Goal: Task Accomplishment & Management: Manage account settings

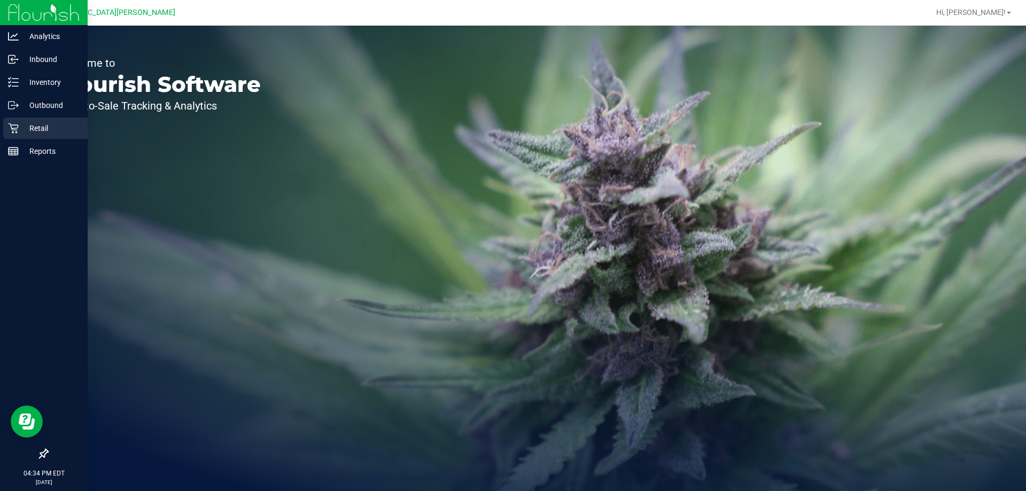
click at [34, 127] on p "Retail" at bounding box center [51, 128] width 64 height 13
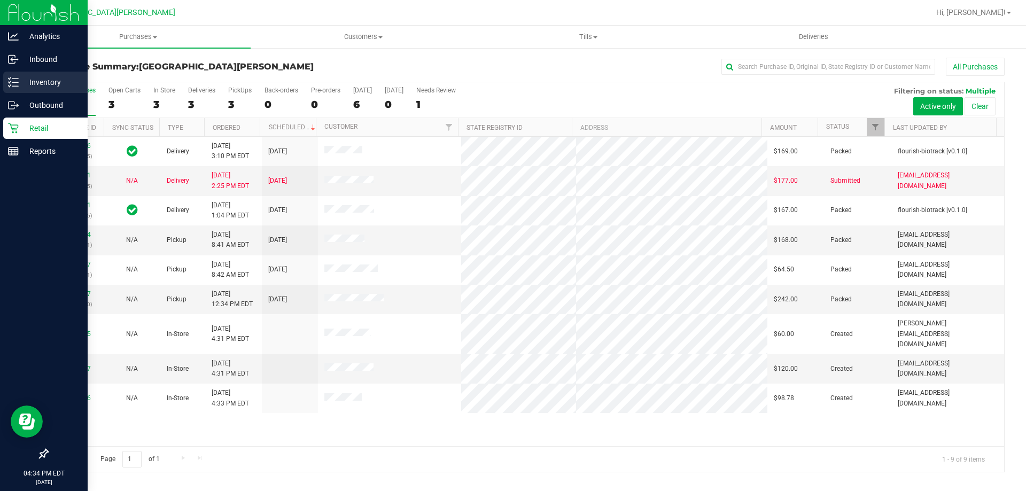
click at [40, 75] on div "Inventory" at bounding box center [45, 82] width 84 height 21
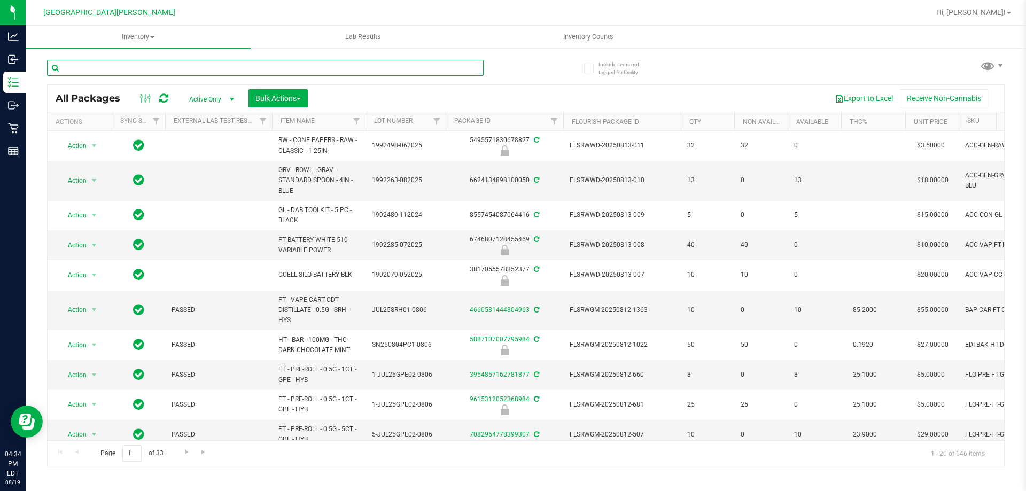
click at [81, 64] on input "text" at bounding box center [265, 68] width 436 height 16
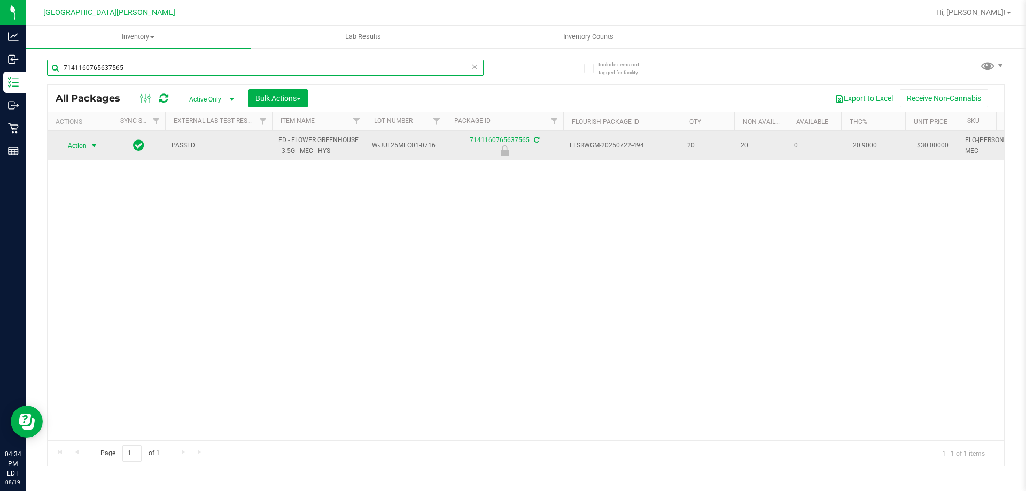
type input "7141160765637565"
click at [76, 144] on span "Action" at bounding box center [72, 145] width 29 height 15
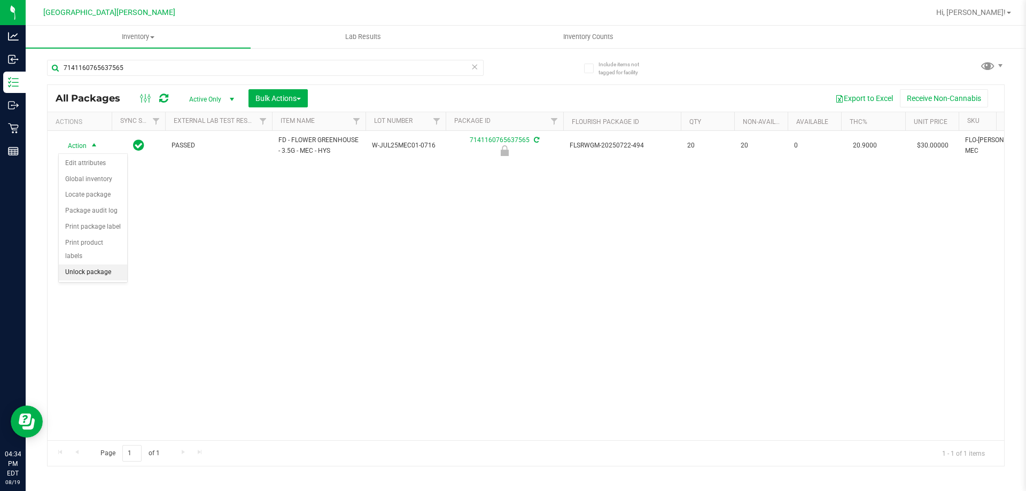
click at [111, 264] on li "Unlock package" at bounding box center [93, 272] width 68 height 16
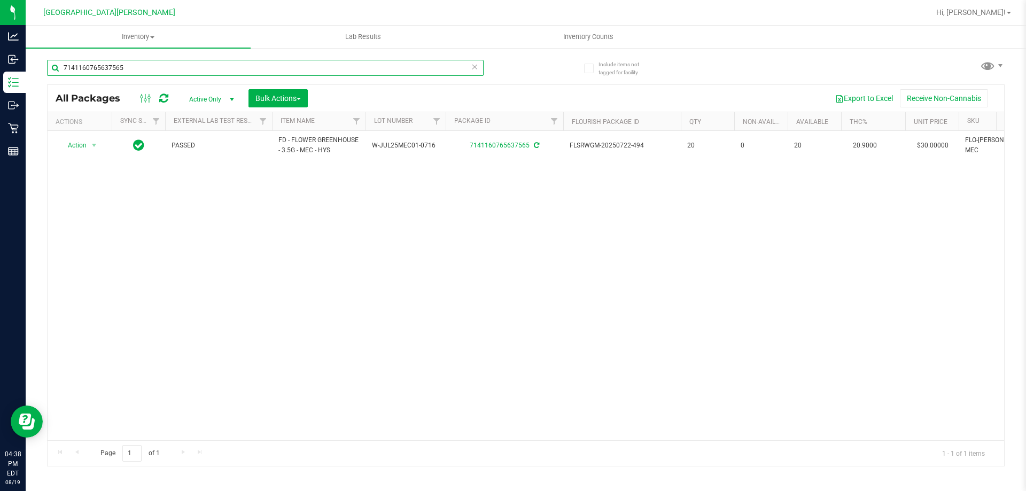
click at [129, 67] on input "7141160765637565" at bounding box center [265, 68] width 436 height 16
type input "7"
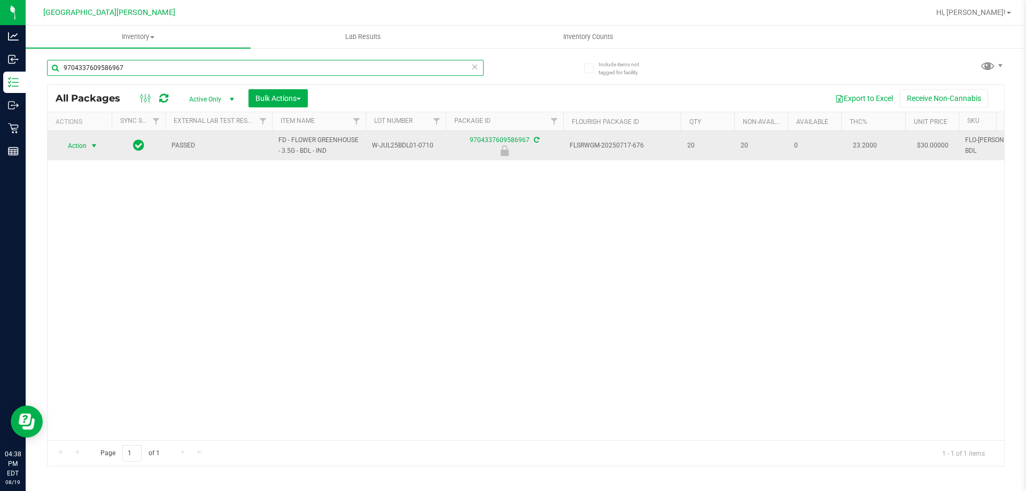
type input "9704337609586967"
click at [91, 147] on span "select" at bounding box center [94, 146] width 9 height 9
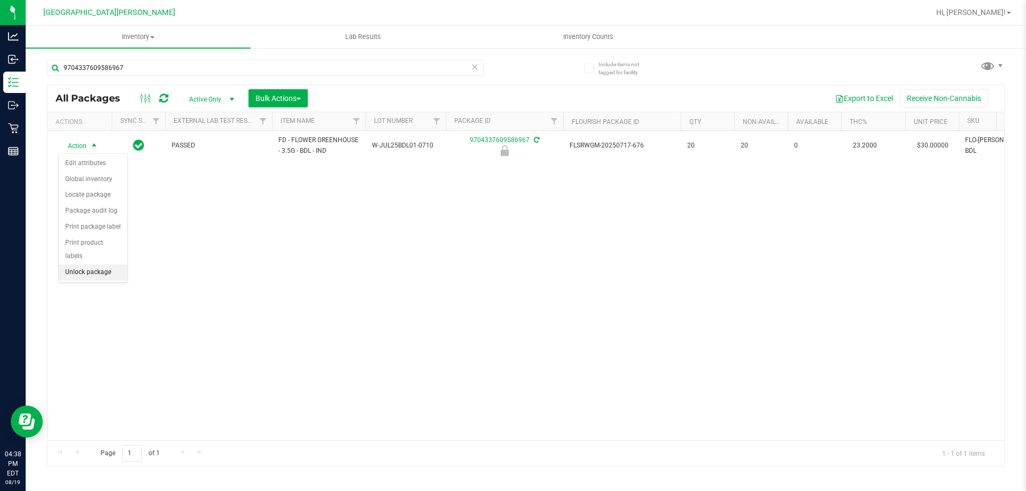
click at [87, 264] on li "Unlock package" at bounding box center [93, 272] width 68 height 16
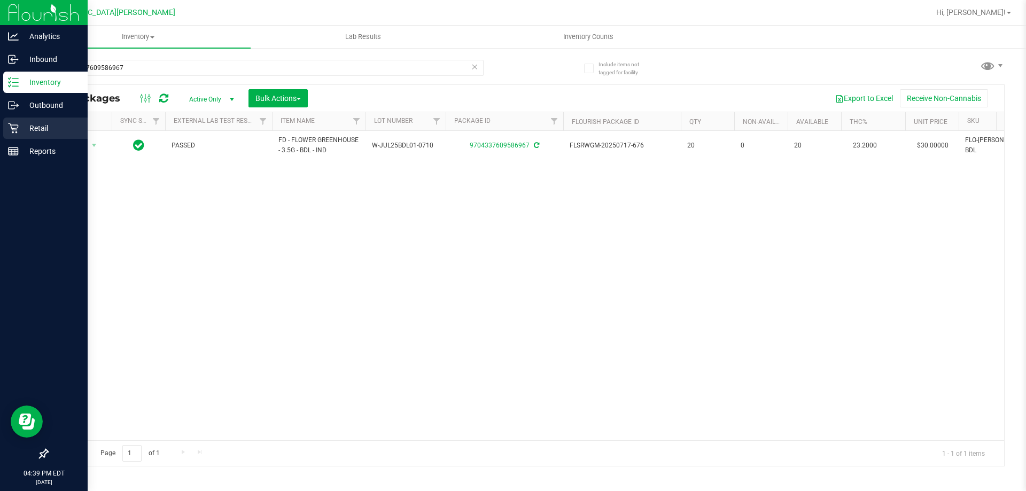
click at [22, 127] on p "Retail" at bounding box center [51, 128] width 64 height 13
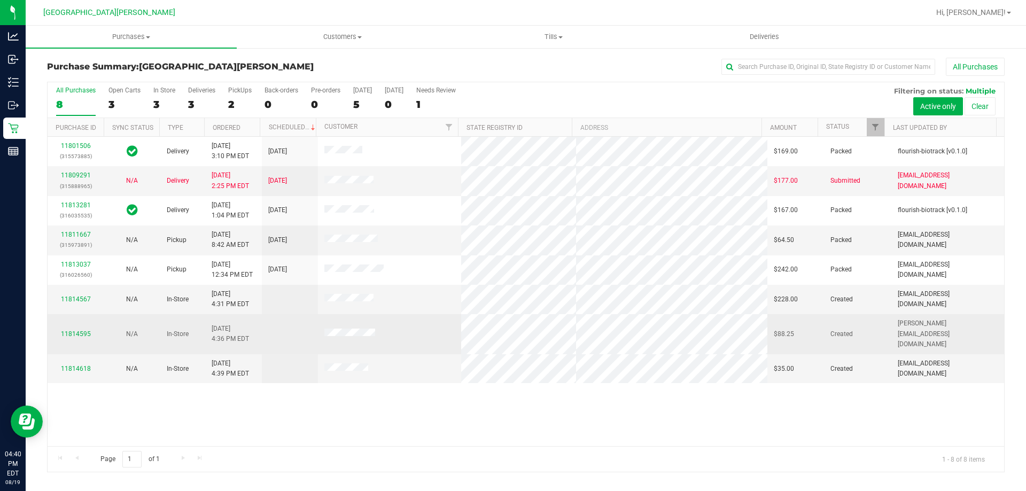
click at [69, 329] on div "11814595" at bounding box center [75, 334] width 43 height 10
click at [68, 330] on link "11814595" at bounding box center [76, 333] width 30 height 7
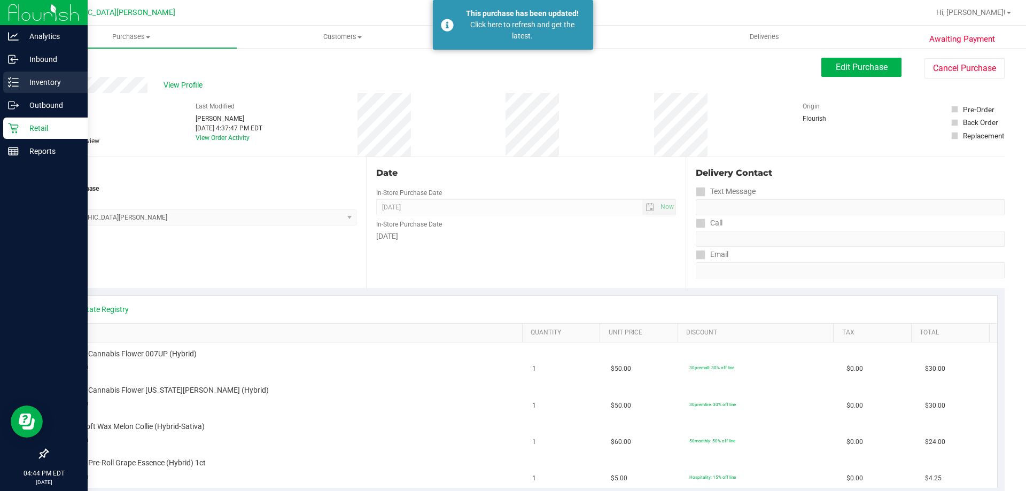
click at [29, 82] on p "Inventory" at bounding box center [51, 82] width 64 height 13
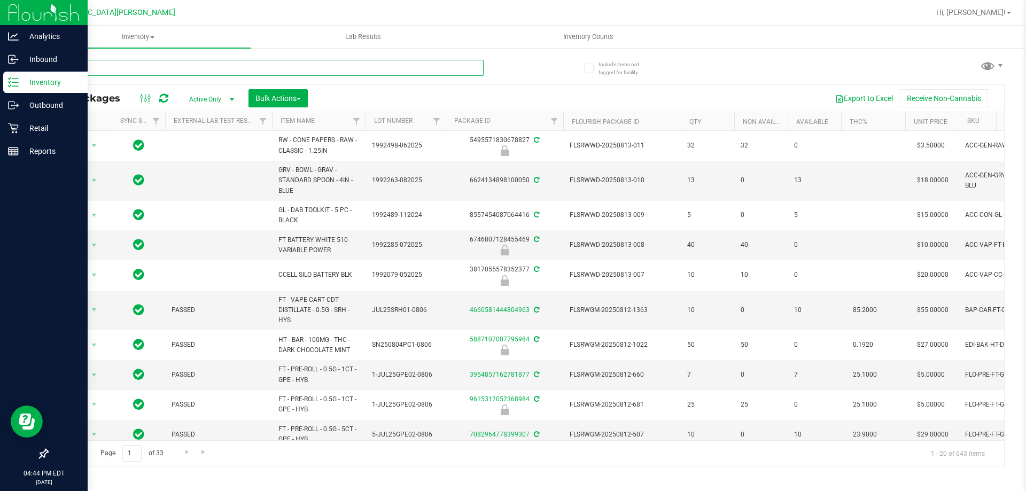
click at [149, 67] on input "text" at bounding box center [265, 68] width 436 height 16
type input "007"
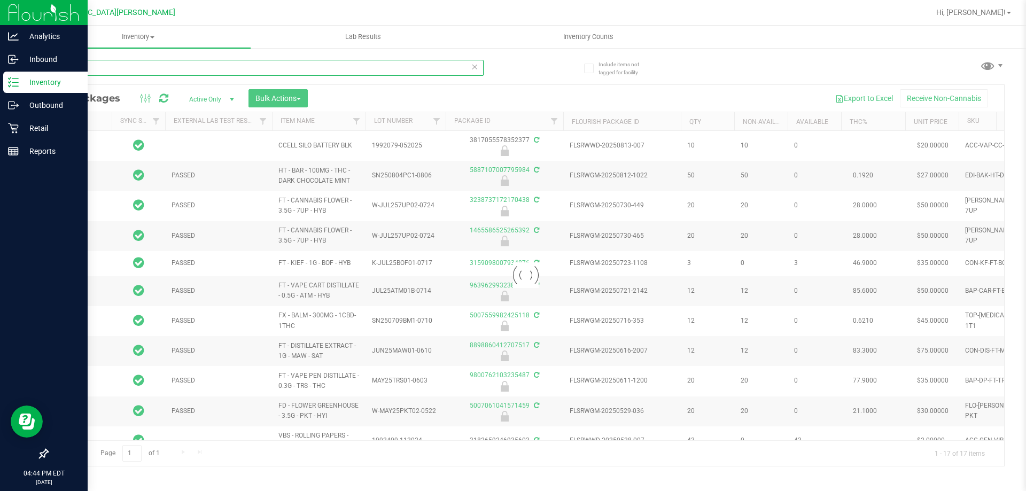
type input "[DATE]"
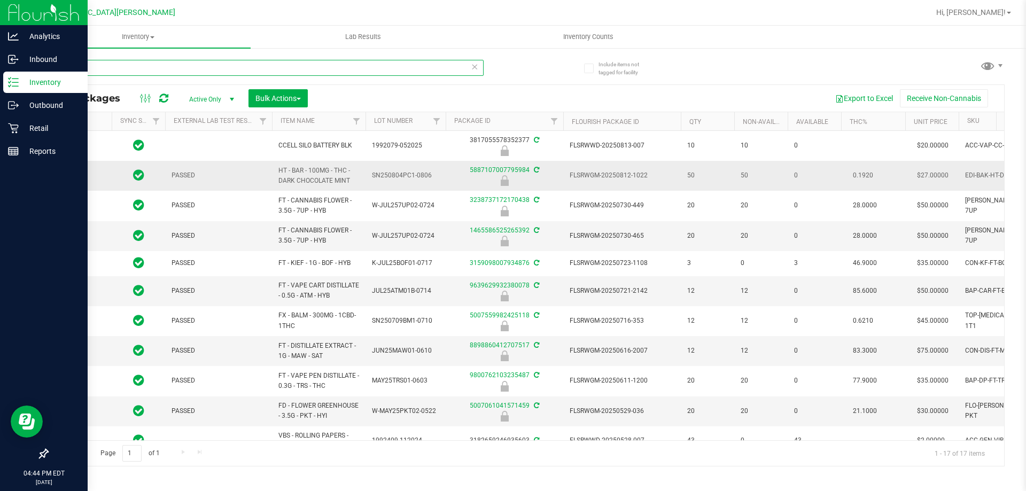
type input "[DATE]"
drag, startPoint x: 139, startPoint y: 67, endPoint x: 0, endPoint y: 67, distance: 139.4
click at [0, 67] on div "Analytics Inbound Inventory Outbound Retail Reports 04:44 PM EDT [DATE] 08/19 K…" at bounding box center [513, 245] width 1026 height 491
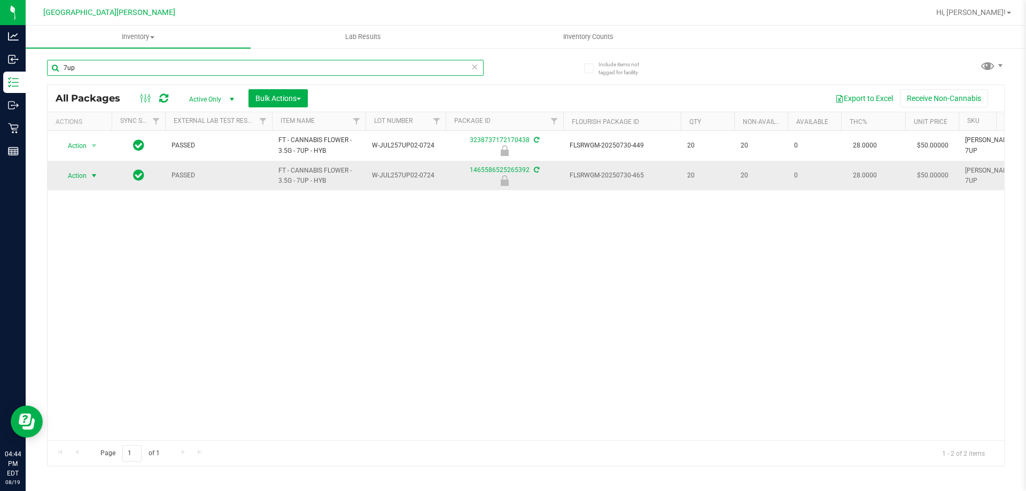
type input "7up"
click at [77, 183] on span "Action" at bounding box center [72, 175] width 29 height 15
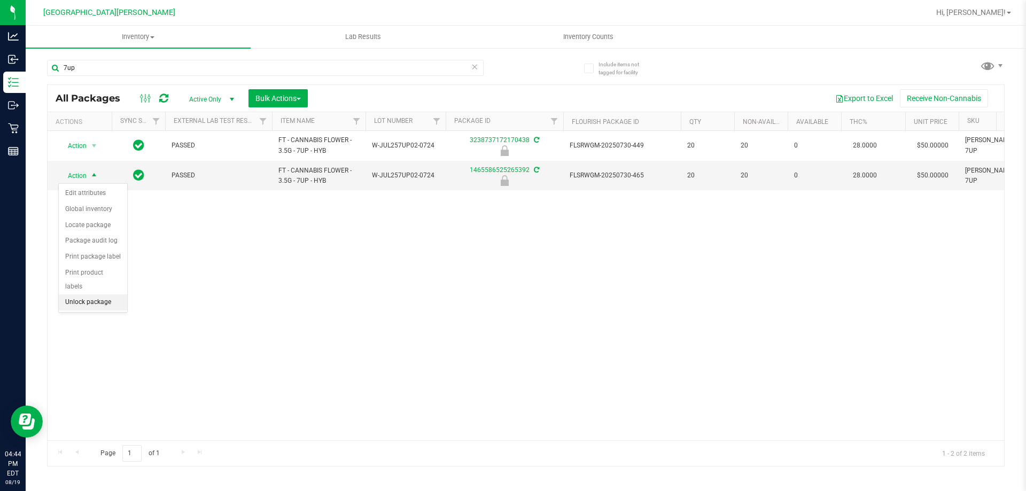
click at [79, 294] on li "Unlock package" at bounding box center [93, 302] width 68 height 16
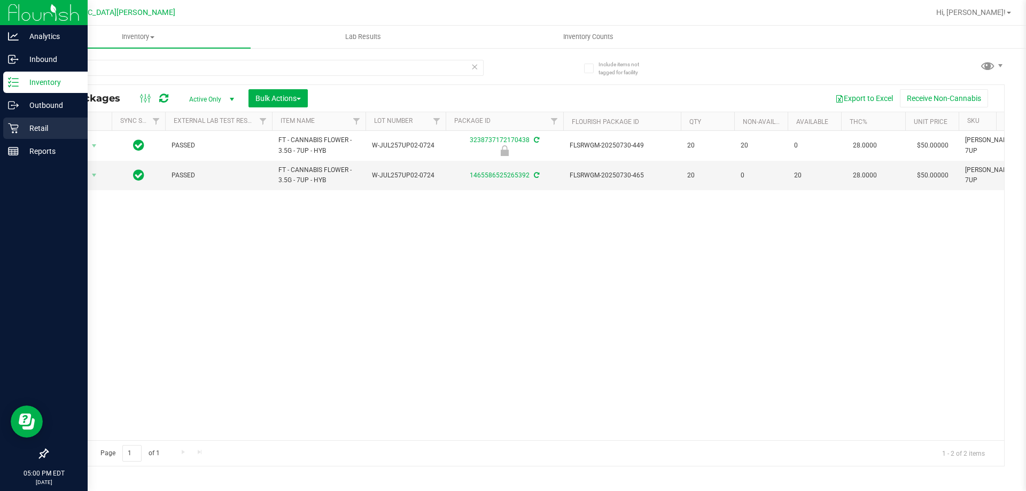
click at [16, 128] on icon at bounding box center [13, 128] width 11 height 11
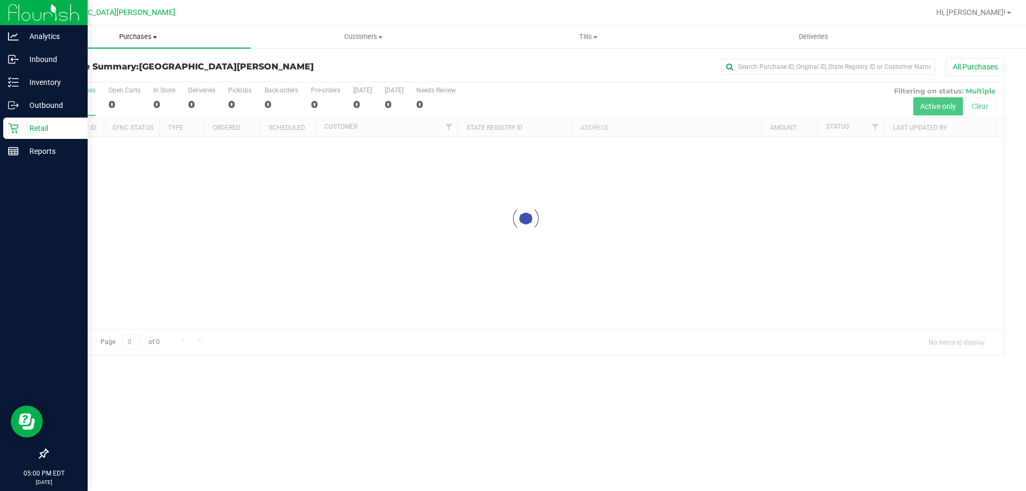
click at [135, 35] on span "Purchases" at bounding box center [138, 37] width 225 height 10
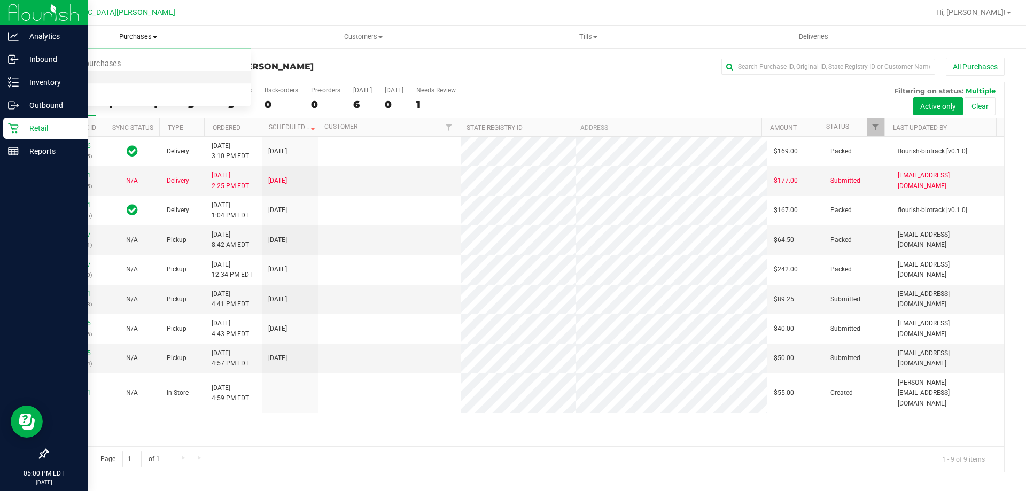
click at [104, 77] on li "Fulfillment" at bounding box center [138, 77] width 225 height 13
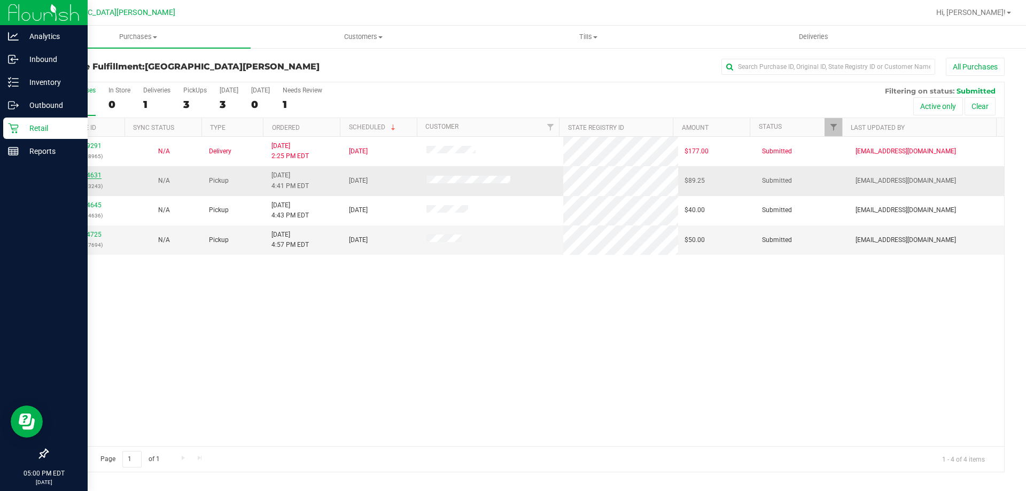
click at [94, 176] on link "11814631" at bounding box center [87, 174] width 30 height 7
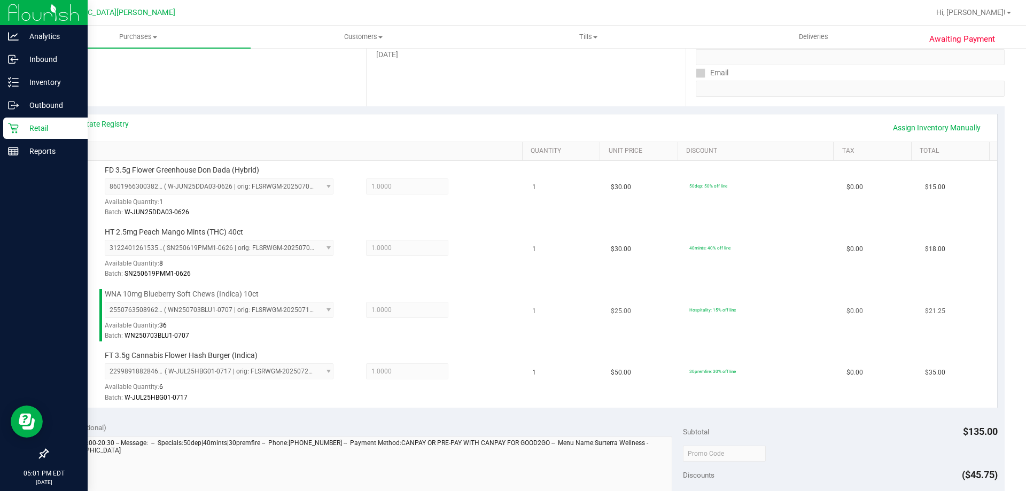
scroll to position [374, 0]
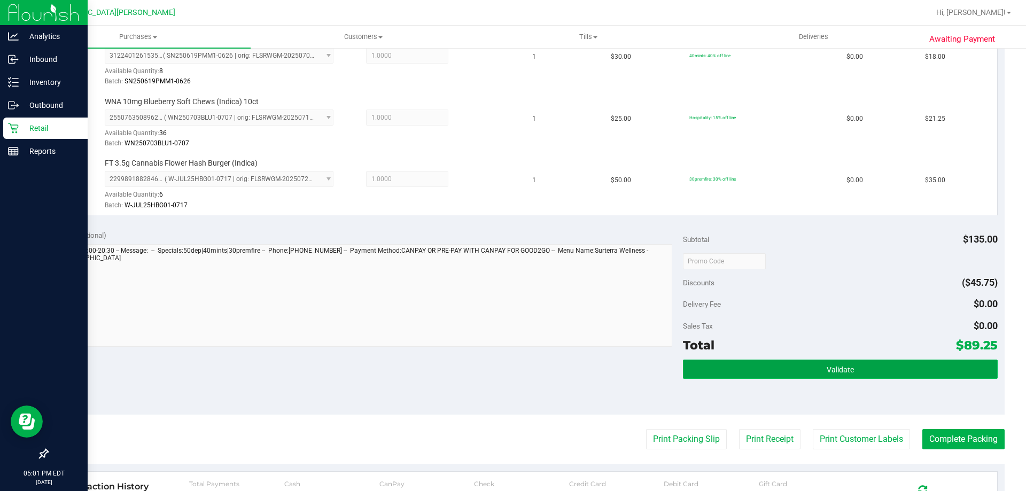
click at [875, 372] on button "Validate" at bounding box center [840, 368] width 314 height 19
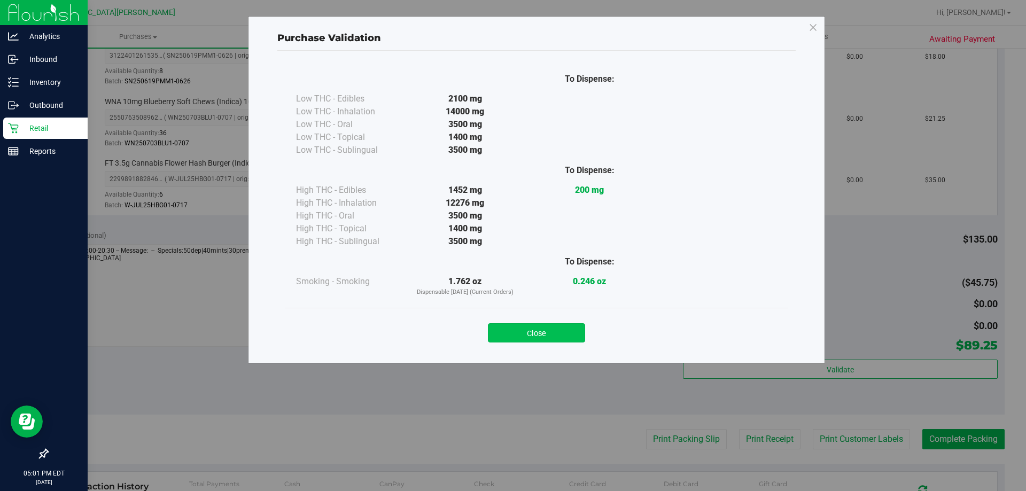
click at [545, 338] on button "Close" at bounding box center [536, 332] width 97 height 19
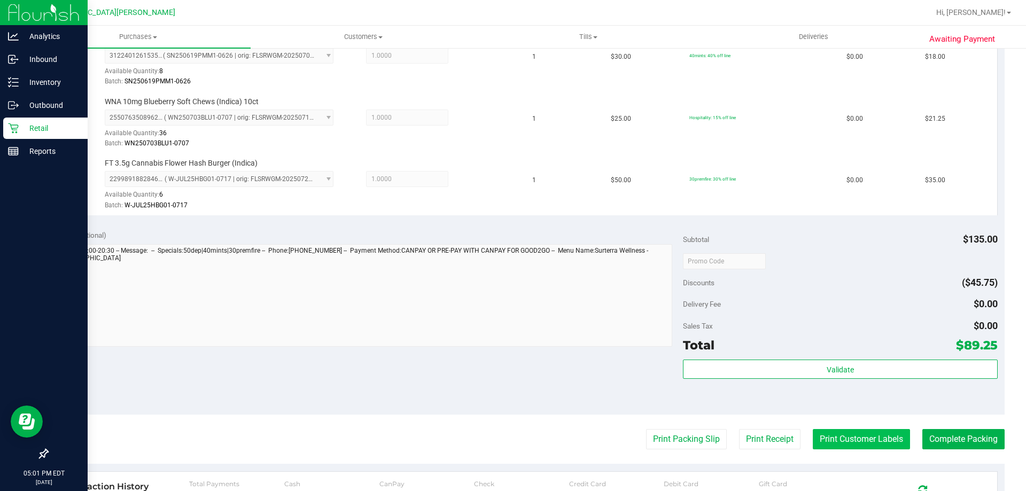
click at [839, 440] on button "Print Customer Labels" at bounding box center [860, 439] width 97 height 20
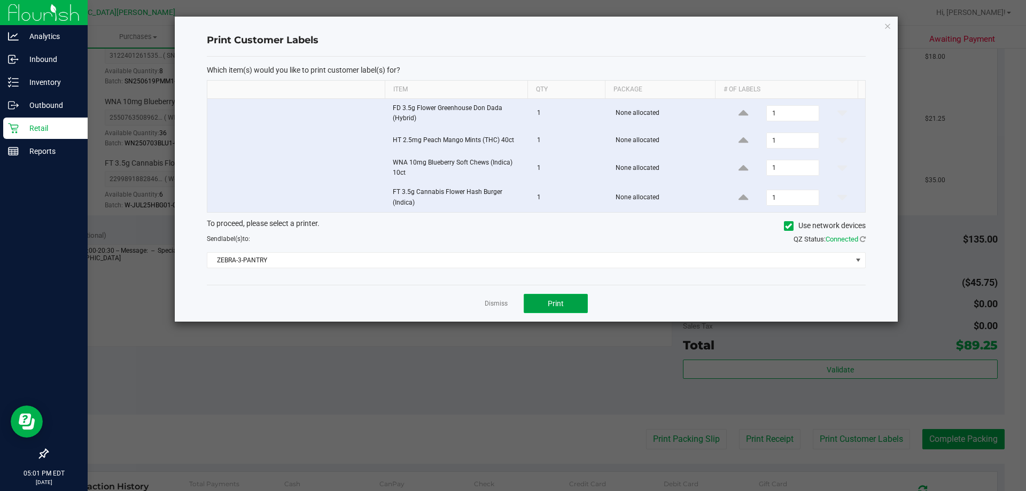
click at [552, 303] on span "Print" at bounding box center [556, 303] width 16 height 9
click at [497, 304] on link "Dismiss" at bounding box center [495, 303] width 23 height 9
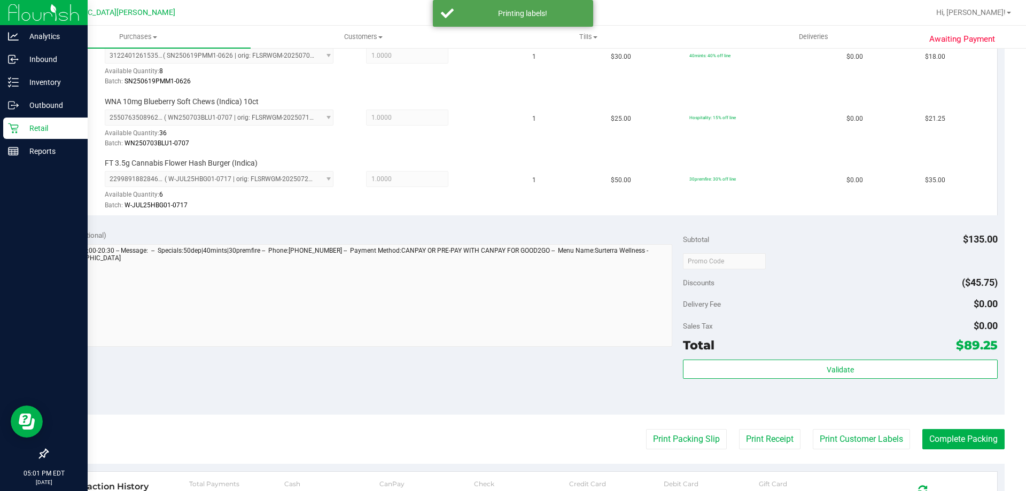
click at [964, 428] on purchase-details "Back Edit Purchase Cancel Purchase View Profile # 11814631 BioTrack ID: - Submi…" at bounding box center [525, 174] width 957 height 980
click at [964, 437] on button "Complete Packing" at bounding box center [963, 439] width 82 height 20
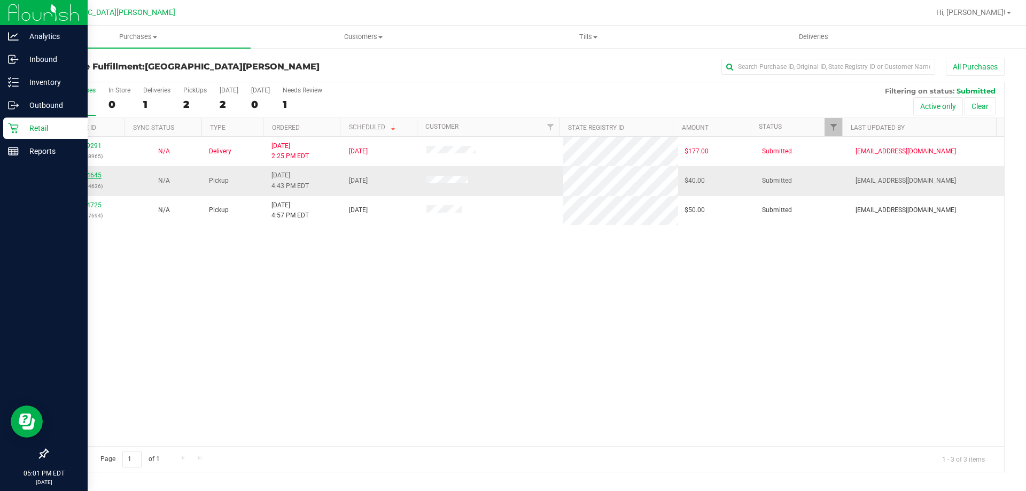
click at [78, 176] on link "11814645" at bounding box center [87, 174] width 30 height 7
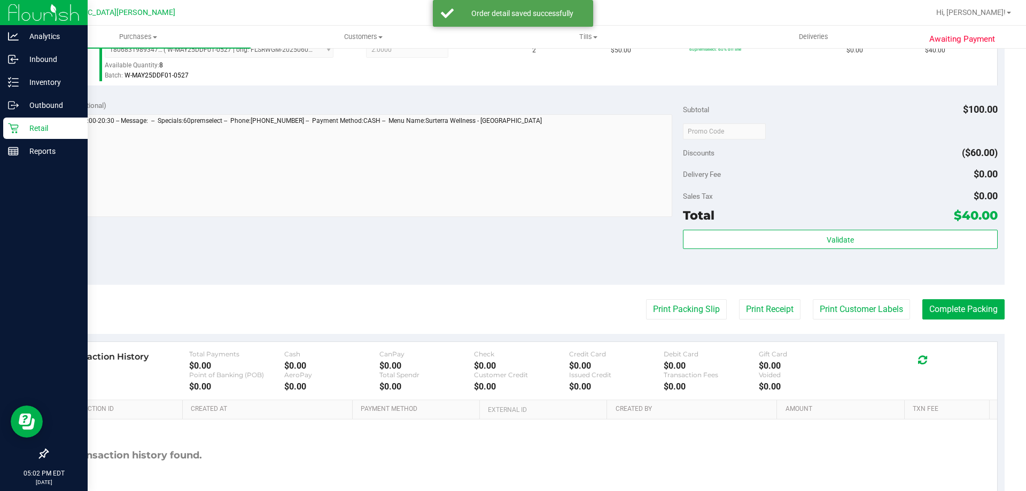
scroll to position [321, 0]
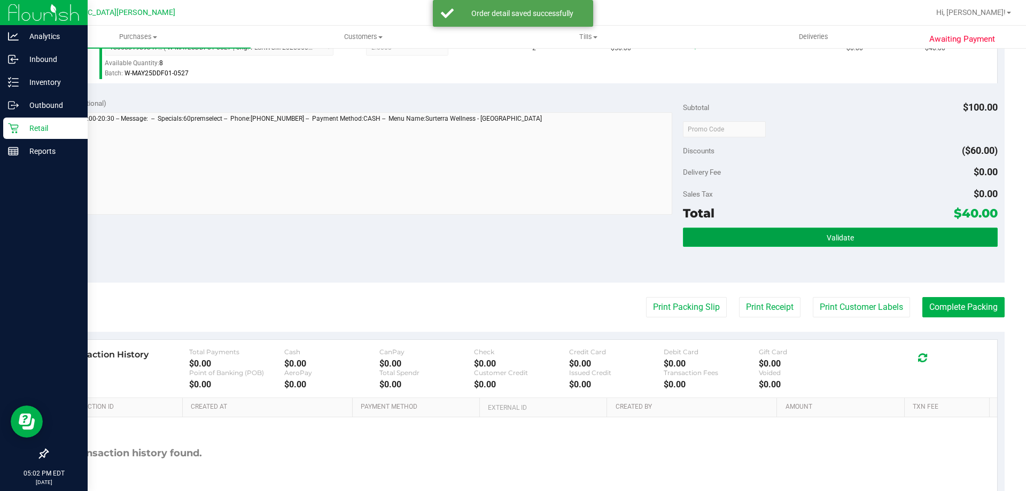
click at [814, 239] on button "Validate" at bounding box center [840, 237] width 314 height 19
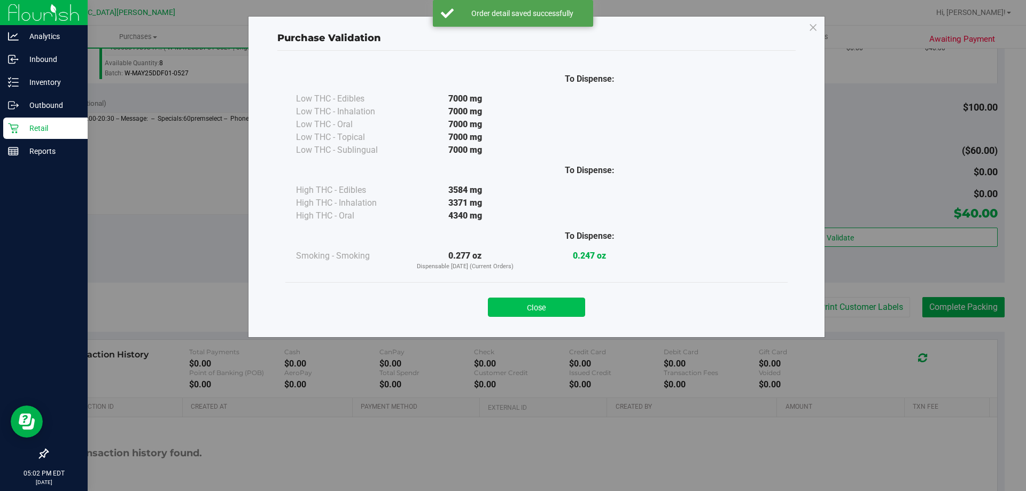
click at [552, 302] on button "Close" at bounding box center [536, 307] width 97 height 19
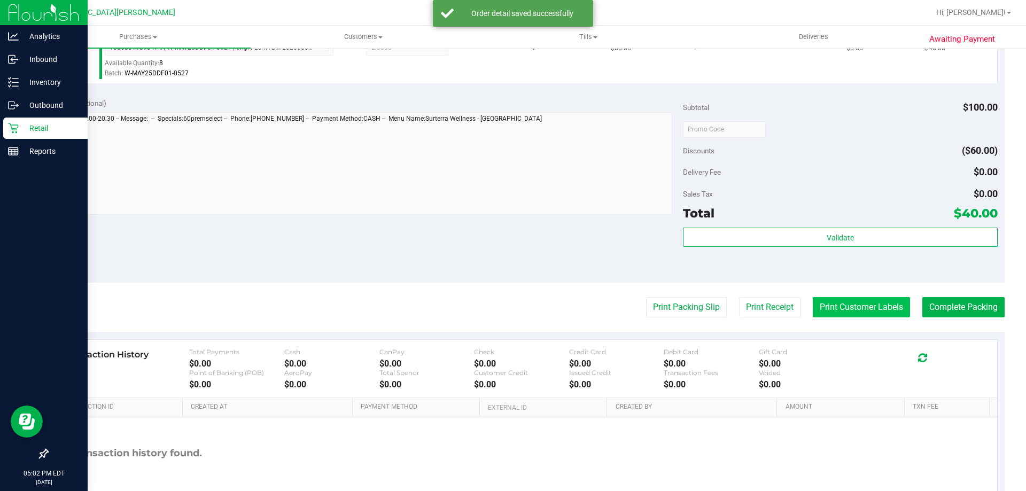
click at [871, 305] on button "Print Customer Labels" at bounding box center [860, 307] width 97 height 20
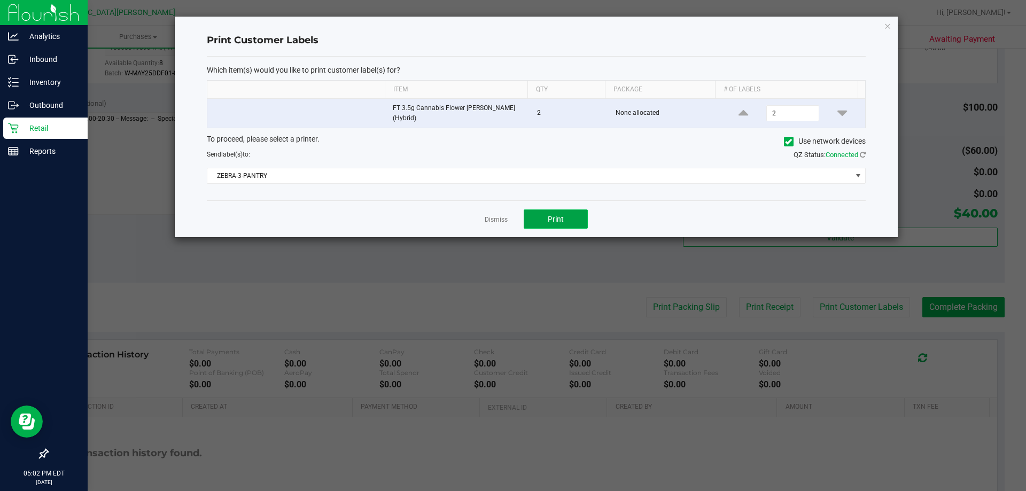
click at [548, 222] on span "Print" at bounding box center [556, 219] width 16 height 9
click at [489, 220] on link "Dismiss" at bounding box center [495, 219] width 23 height 9
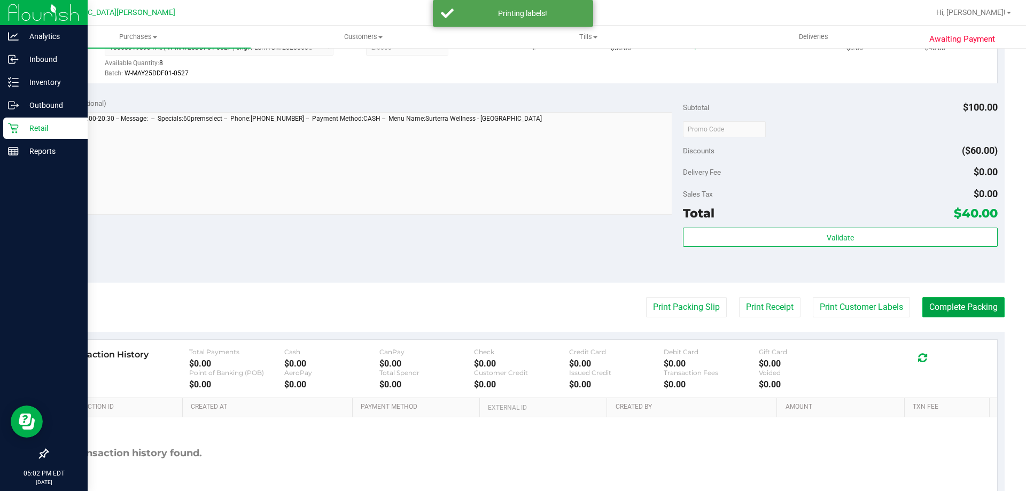
click at [957, 306] on button "Complete Packing" at bounding box center [963, 307] width 82 height 20
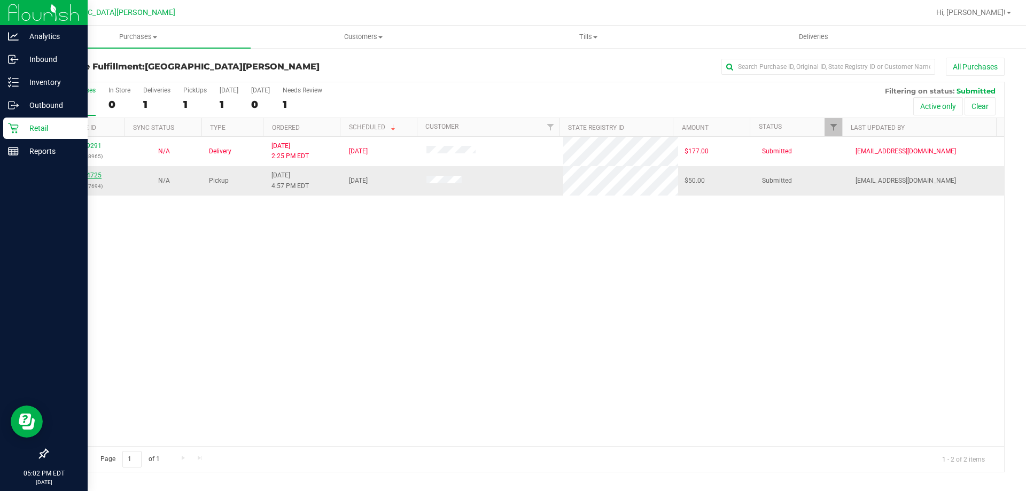
click at [85, 175] on link "11814725" at bounding box center [87, 174] width 30 height 7
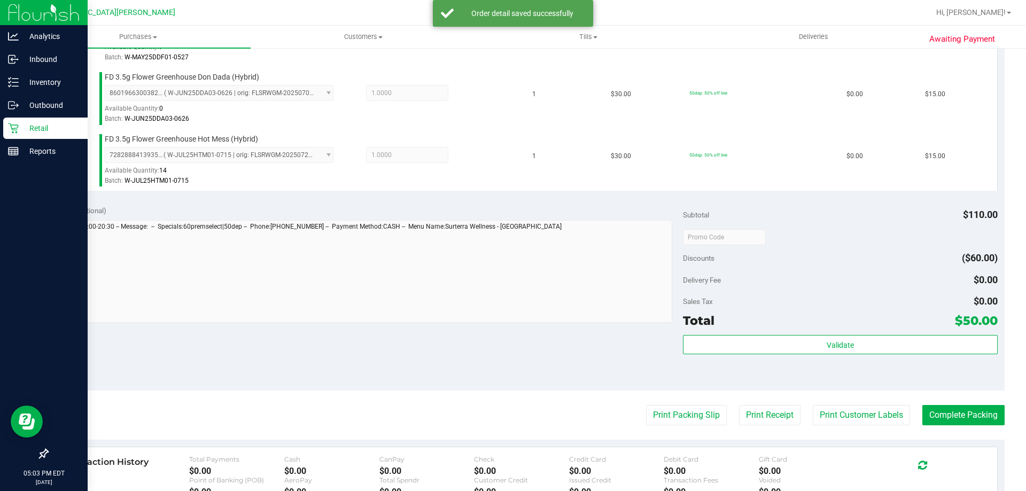
scroll to position [427, 0]
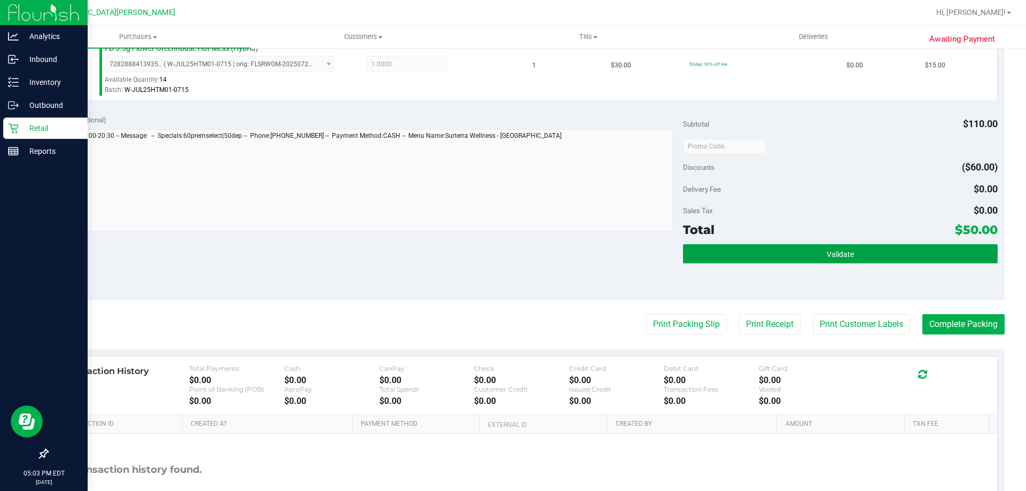
click at [826, 255] on span "Validate" at bounding box center [839, 254] width 27 height 9
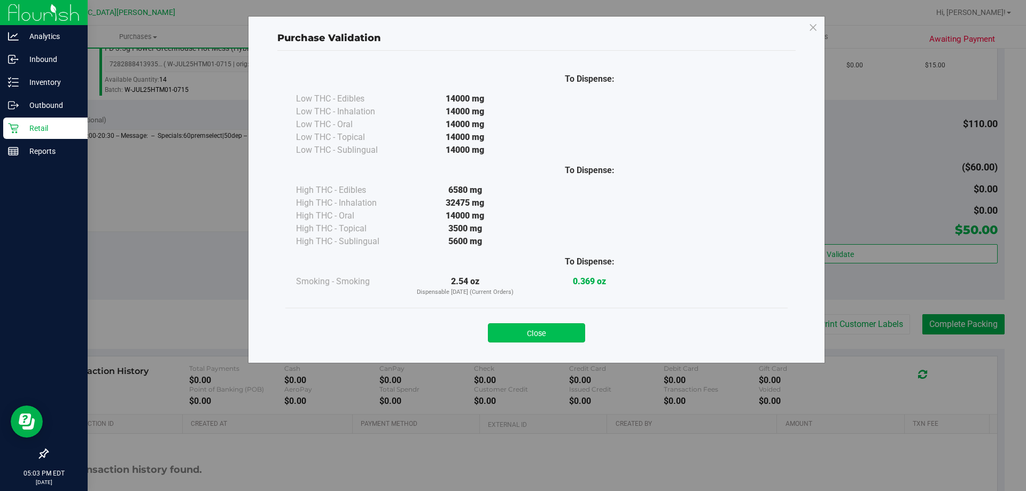
click at [537, 332] on button "Close" at bounding box center [536, 332] width 97 height 19
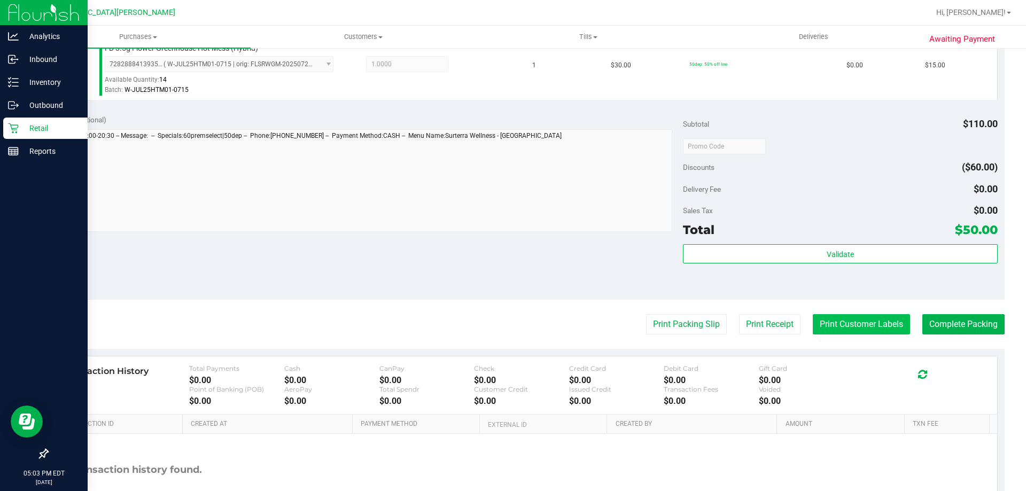
click at [871, 329] on button "Print Customer Labels" at bounding box center [860, 324] width 97 height 20
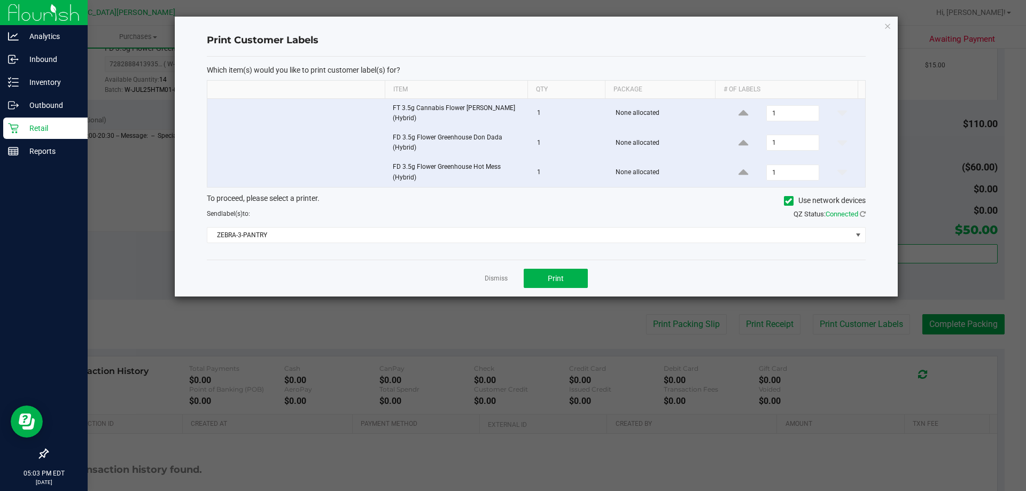
click at [569, 289] on div "Dismiss Print" at bounding box center [536, 278] width 659 height 37
click at [560, 283] on button "Print" at bounding box center [555, 278] width 64 height 19
click at [495, 281] on link "Dismiss" at bounding box center [495, 278] width 23 height 9
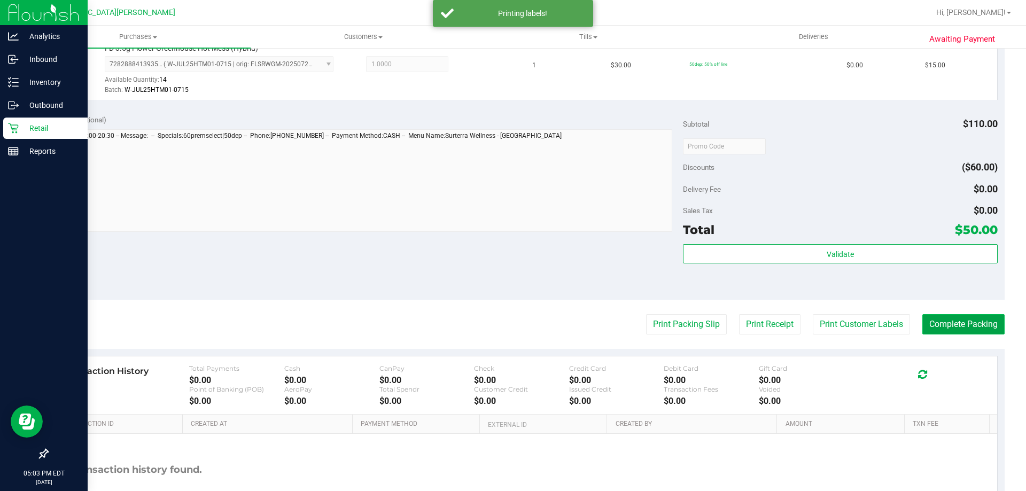
click at [942, 323] on button "Complete Packing" at bounding box center [963, 324] width 82 height 20
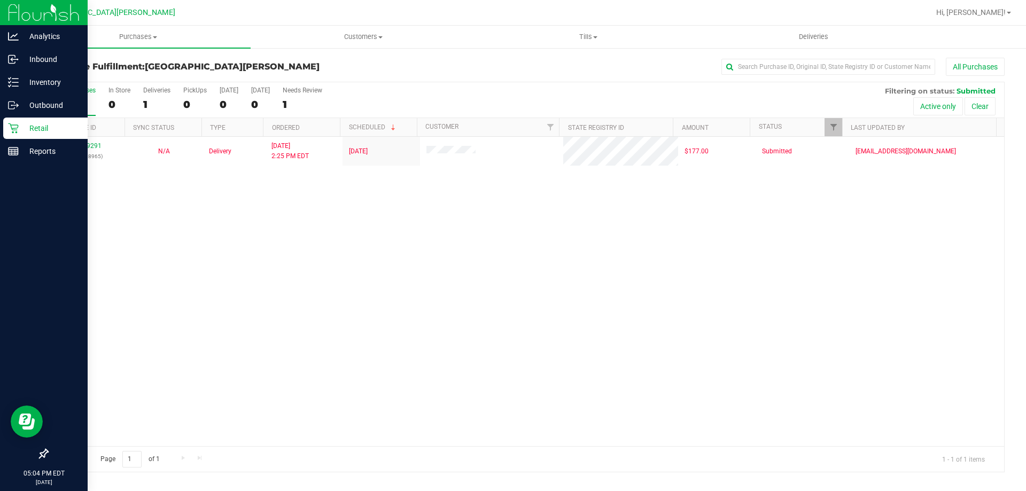
click at [42, 130] on p "Retail" at bounding box center [51, 128] width 64 height 13
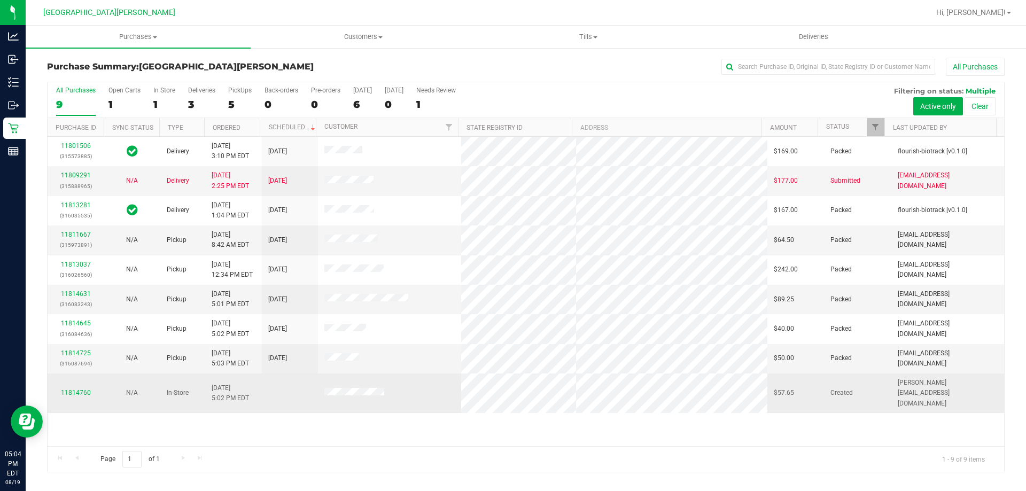
click at [83, 392] on div "11814760" at bounding box center [75, 393] width 43 height 10
click at [82, 389] on link "11814760" at bounding box center [76, 392] width 30 height 7
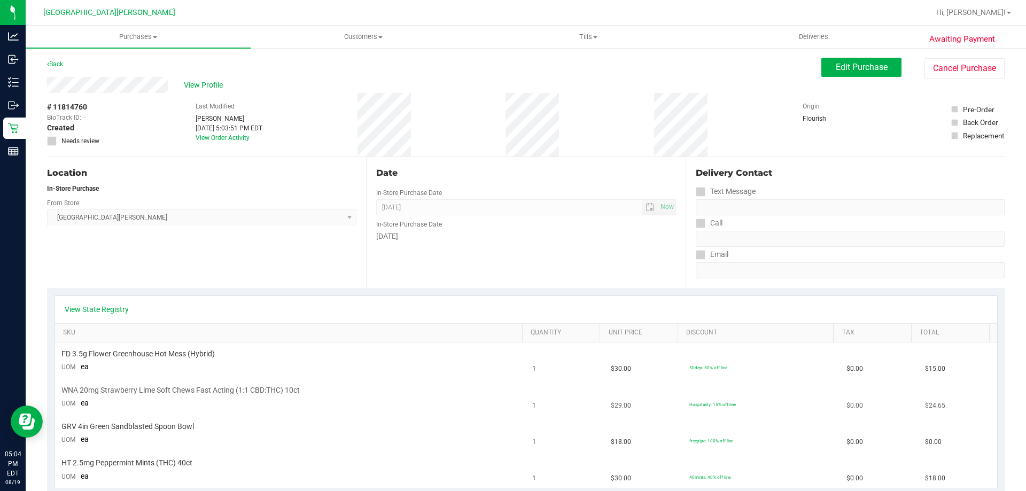
scroll to position [53, 0]
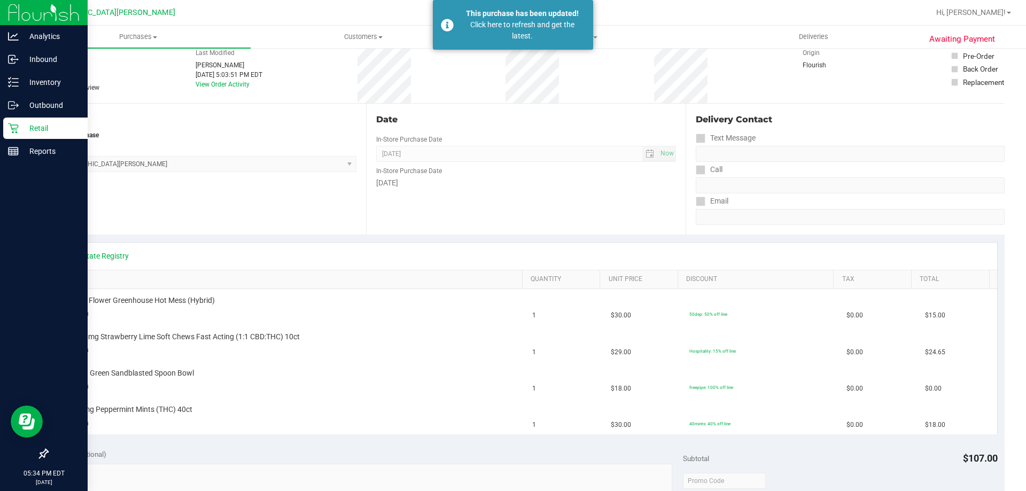
click at [21, 131] on p "Retail" at bounding box center [51, 128] width 64 height 13
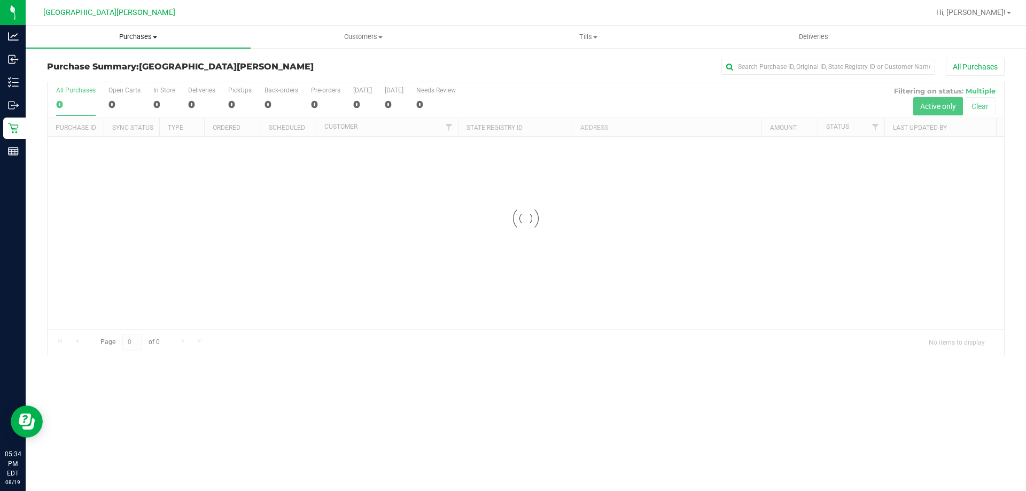
click at [142, 38] on span "Purchases" at bounding box center [138, 37] width 225 height 10
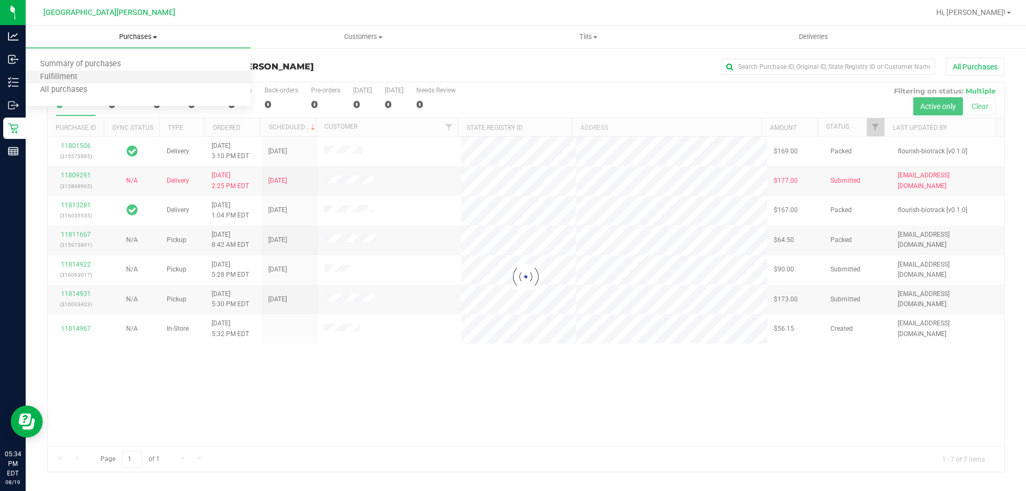
click at [102, 78] on li "Fulfillment" at bounding box center [138, 77] width 225 height 13
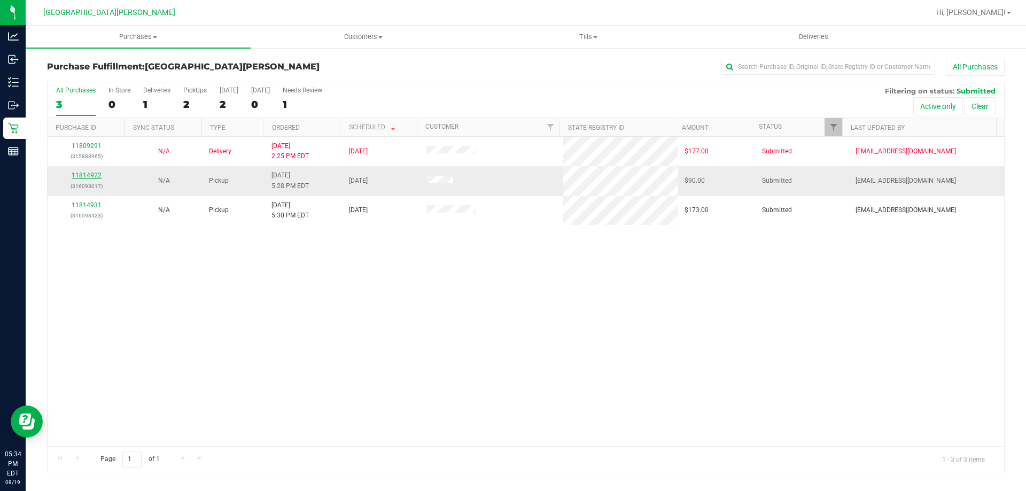
click at [80, 173] on link "11814922" at bounding box center [87, 174] width 30 height 7
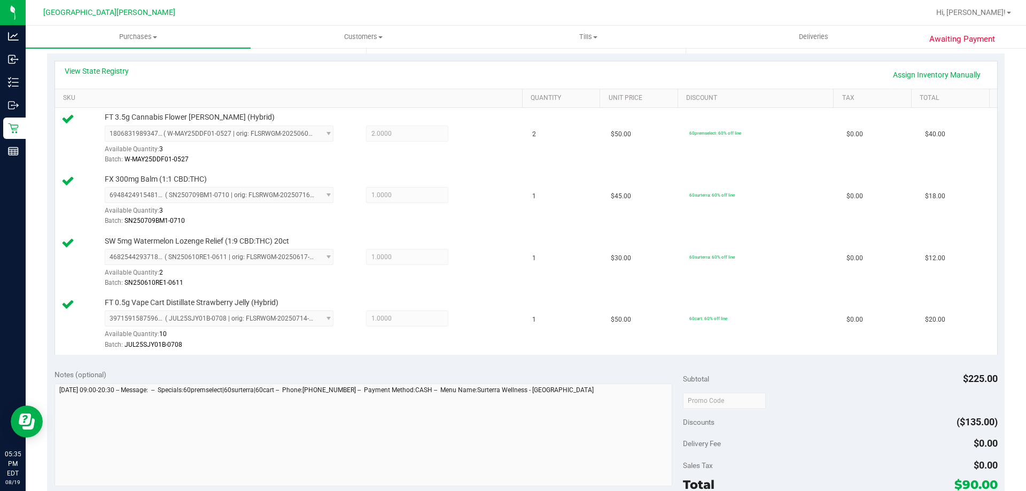
scroll to position [374, 0]
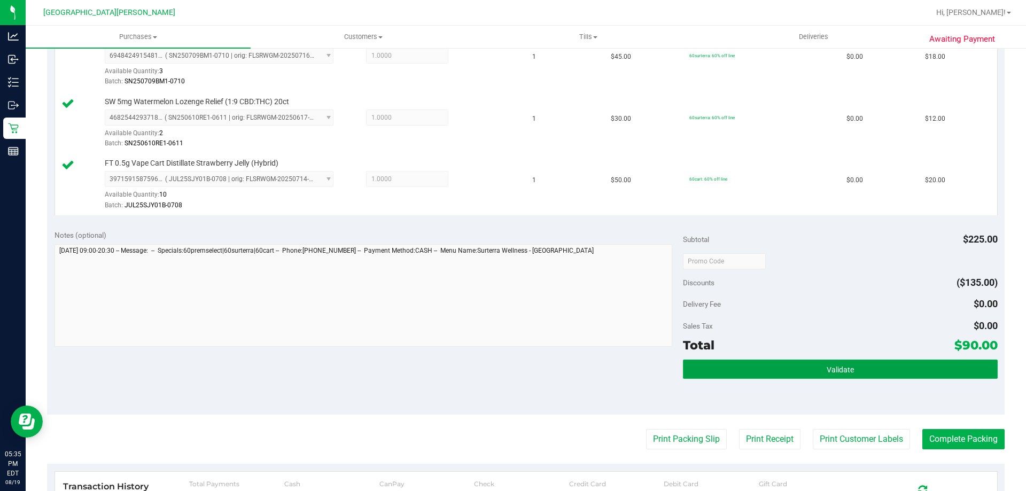
click at [811, 375] on button "Validate" at bounding box center [840, 368] width 314 height 19
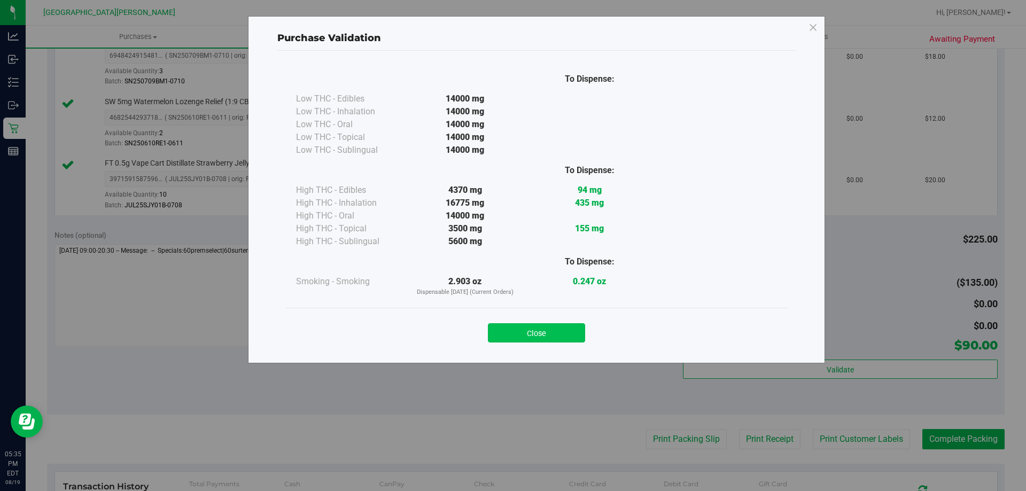
click at [549, 332] on button "Close" at bounding box center [536, 332] width 97 height 19
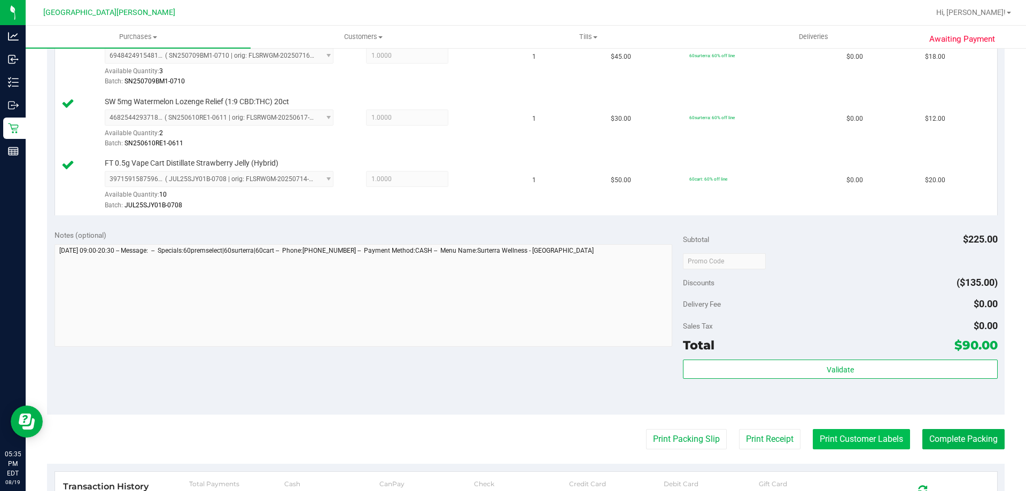
click at [837, 438] on button "Print Customer Labels" at bounding box center [860, 439] width 97 height 20
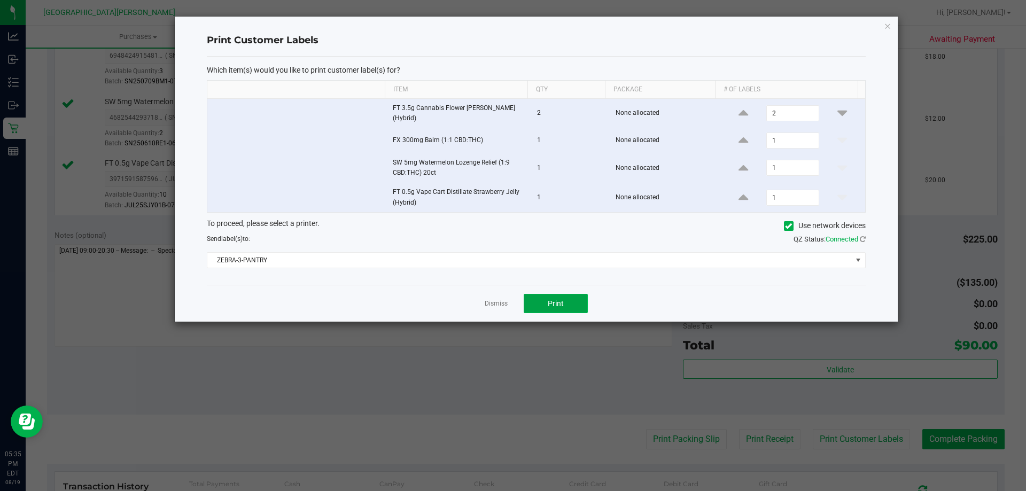
click at [552, 307] on span "Print" at bounding box center [556, 303] width 16 height 9
click at [502, 307] on link "Dismiss" at bounding box center [495, 303] width 23 height 9
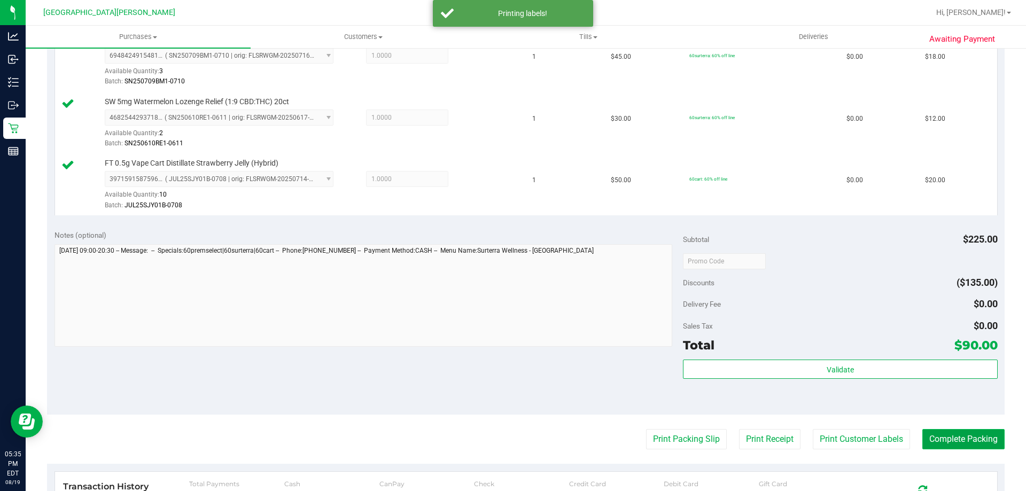
click at [945, 432] on button "Complete Packing" at bounding box center [963, 439] width 82 height 20
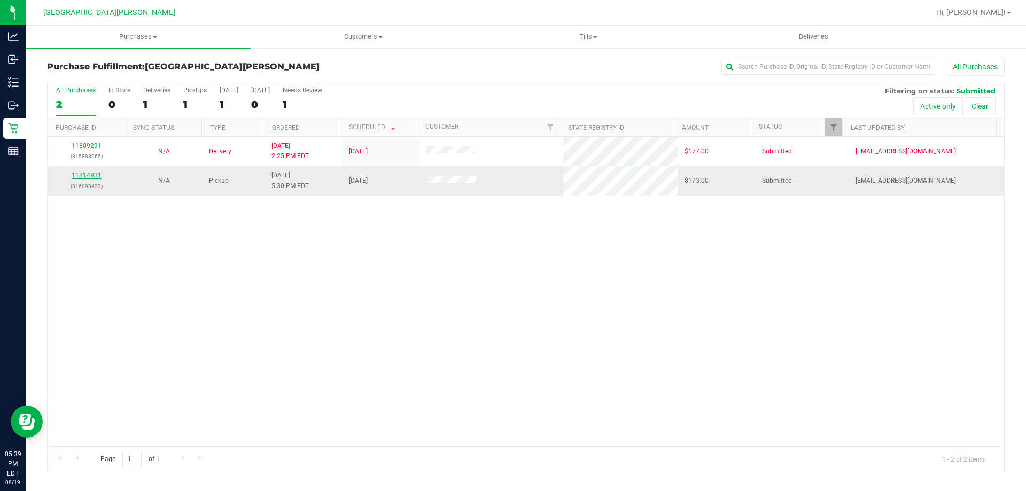
click at [94, 173] on link "11814931" at bounding box center [87, 174] width 30 height 7
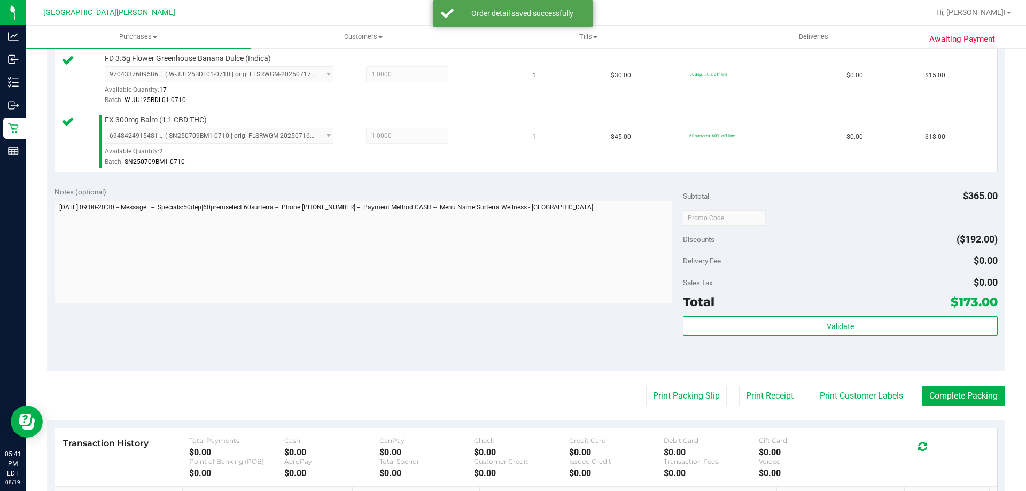
scroll to position [748, 0]
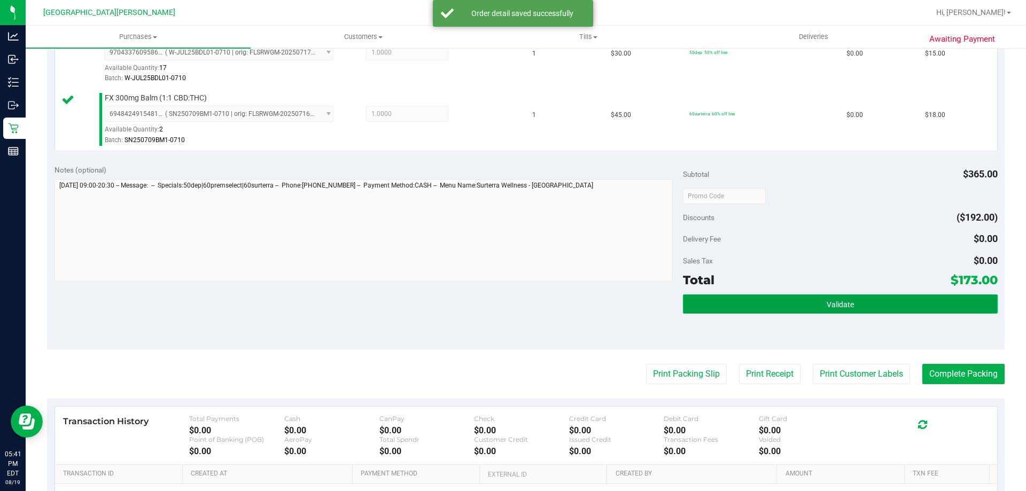
click at [859, 302] on button "Validate" at bounding box center [840, 303] width 314 height 19
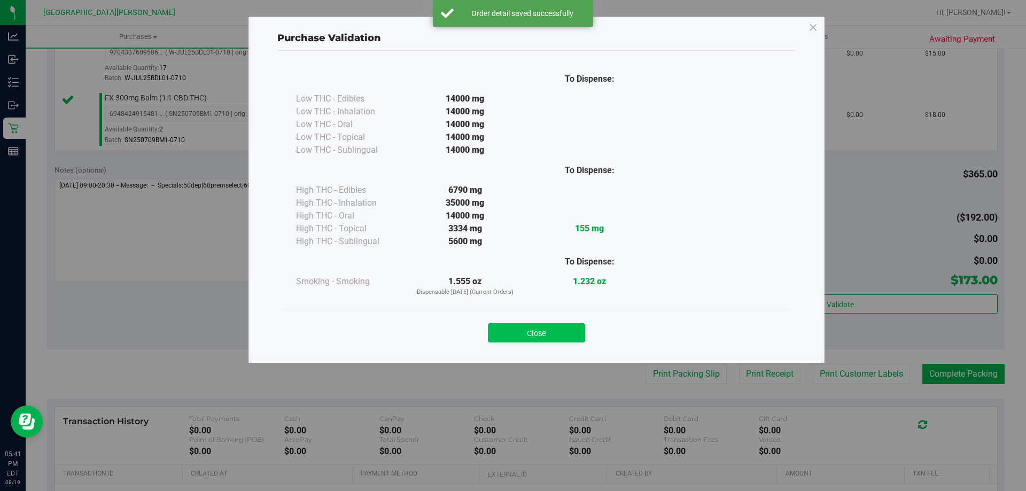
click at [550, 341] on button "Close" at bounding box center [536, 332] width 97 height 19
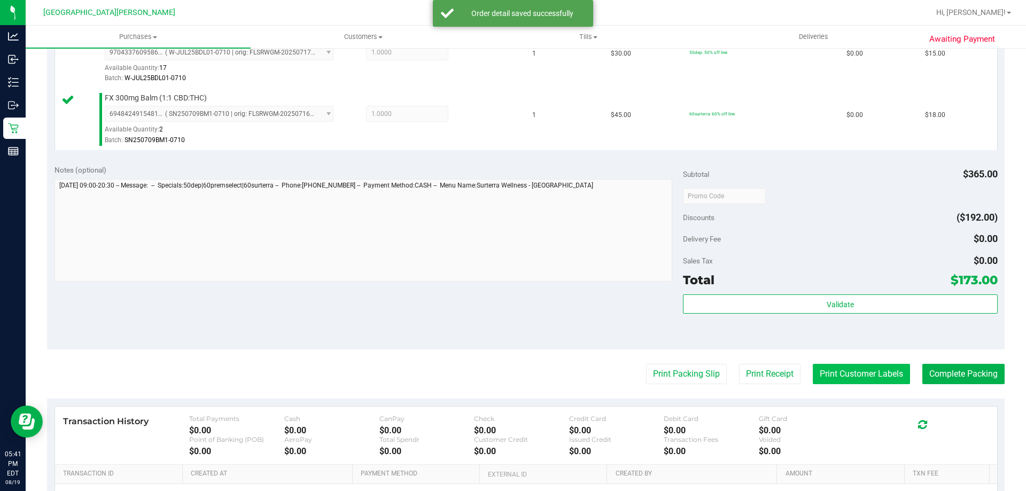
click at [833, 371] on button "Print Customer Labels" at bounding box center [860, 374] width 97 height 20
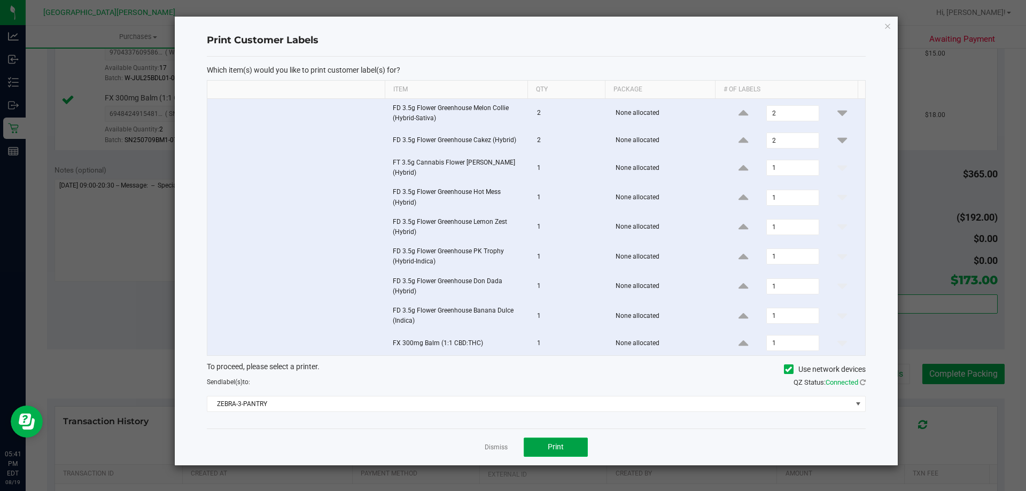
click at [551, 446] on span "Print" at bounding box center [556, 446] width 16 height 9
click at [502, 442] on app-cancel-button "Dismiss" at bounding box center [495, 446] width 23 height 11
click at [497, 448] on link "Dismiss" at bounding box center [495, 447] width 23 height 9
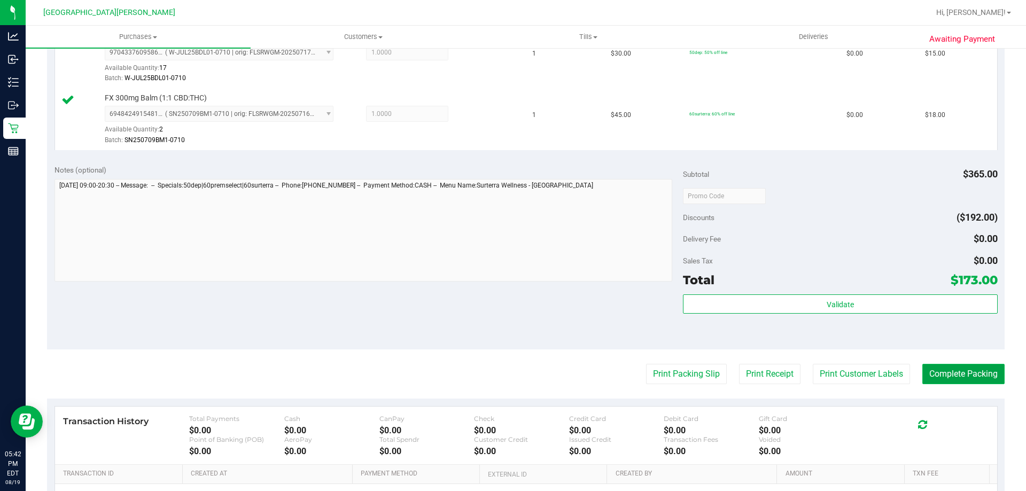
click at [960, 368] on button "Complete Packing" at bounding box center [963, 374] width 82 height 20
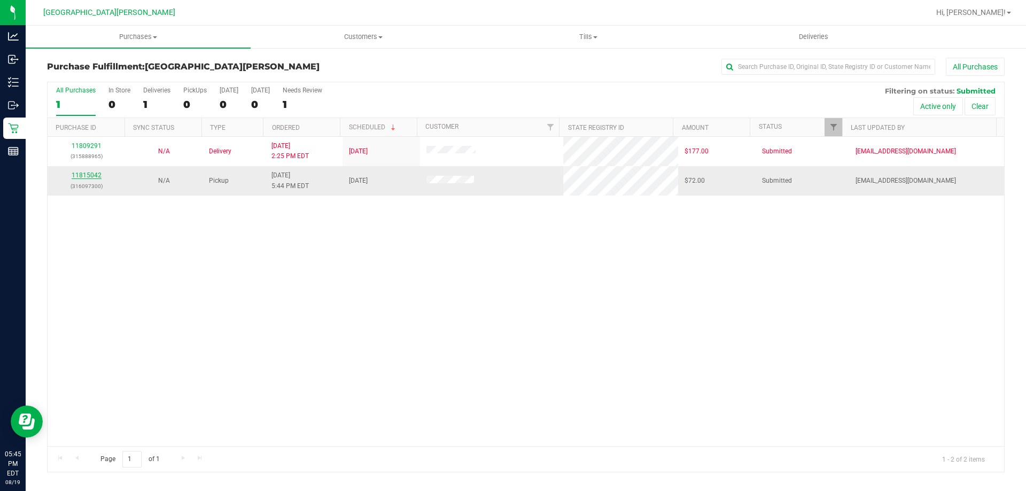
click at [88, 177] on link "11815042" at bounding box center [87, 174] width 30 height 7
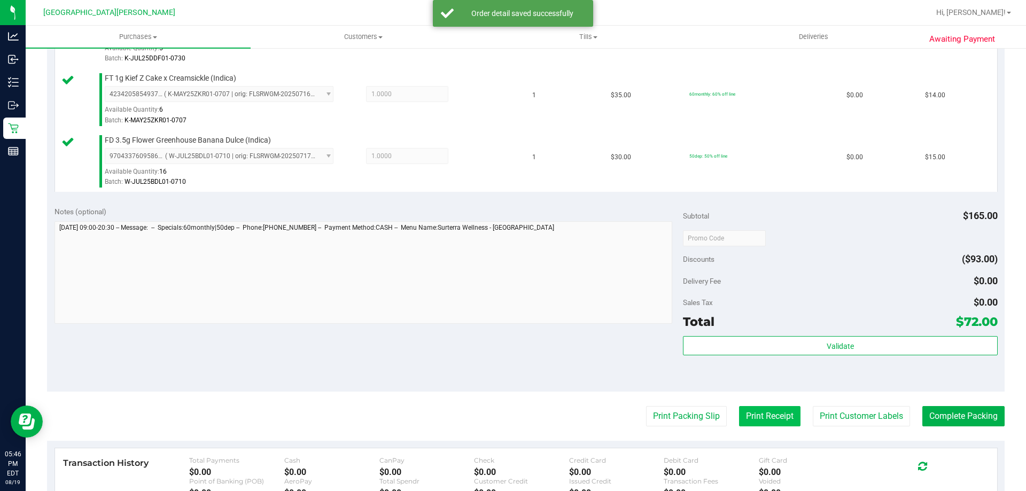
scroll to position [534, 0]
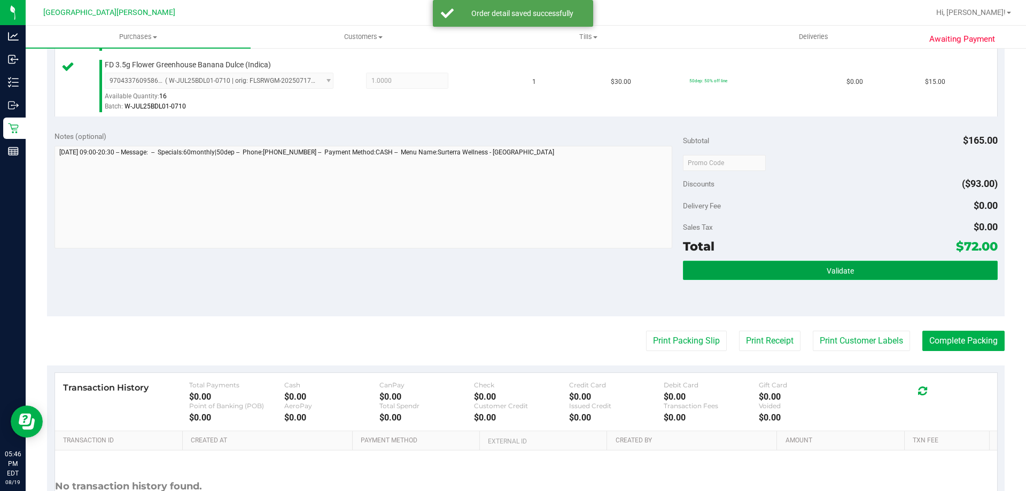
click at [834, 266] on button "Validate" at bounding box center [840, 270] width 314 height 19
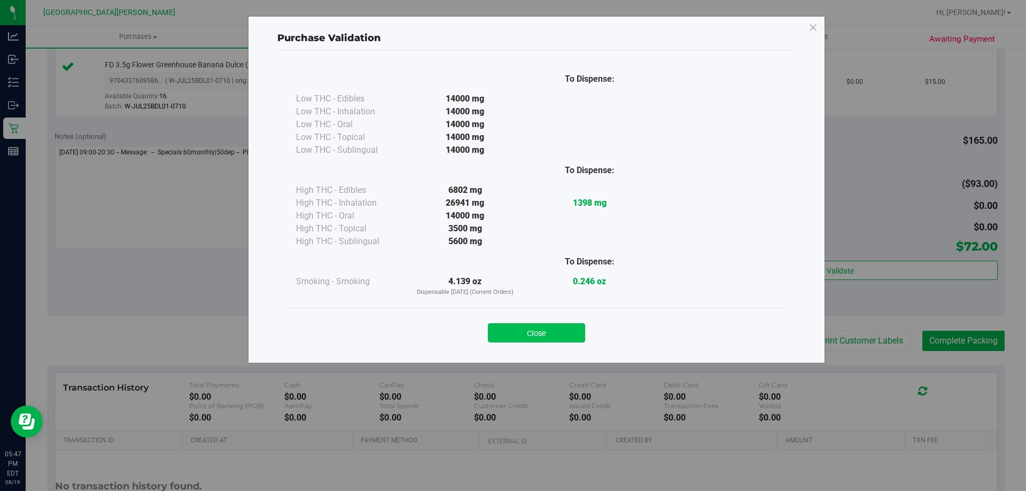
click at [524, 331] on button "Close" at bounding box center [536, 332] width 97 height 19
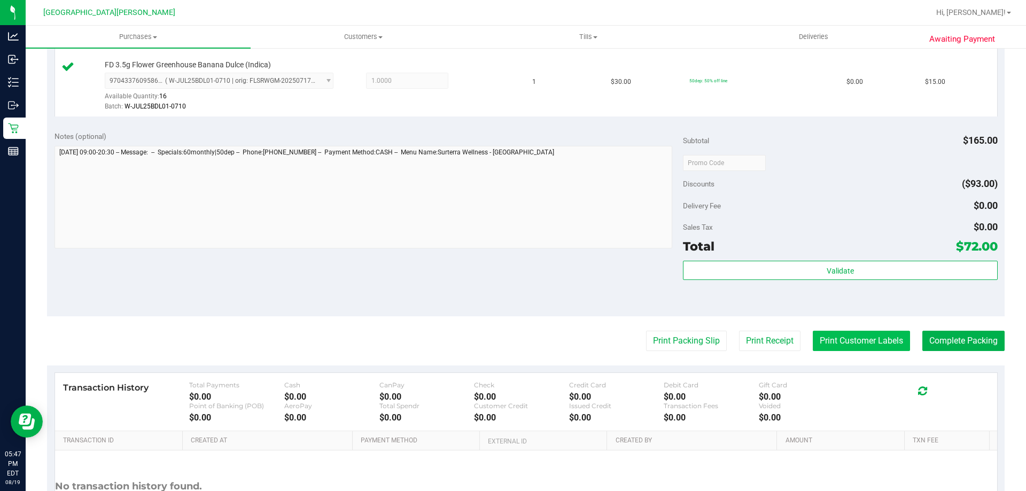
click at [850, 342] on button "Print Customer Labels" at bounding box center [860, 341] width 97 height 20
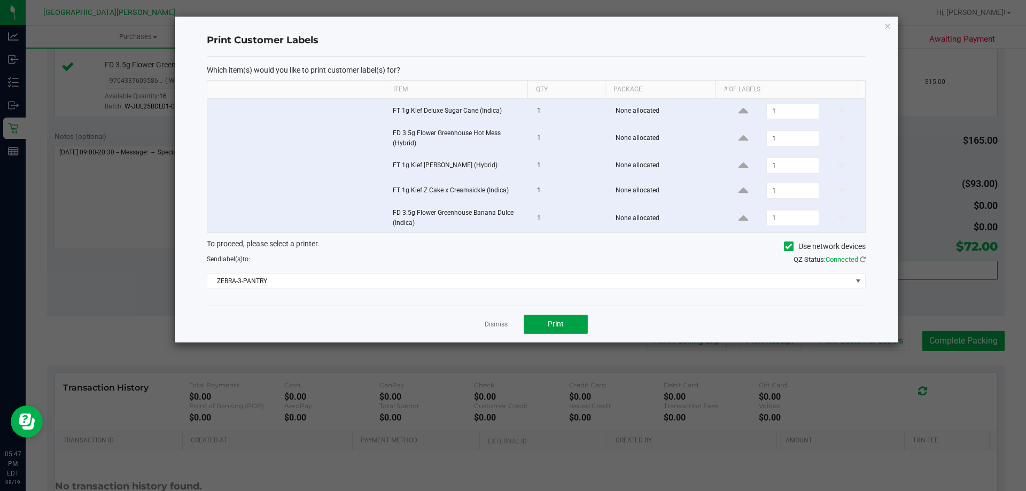
click at [543, 329] on button "Print" at bounding box center [555, 324] width 64 height 19
click at [493, 324] on link "Dismiss" at bounding box center [495, 324] width 23 height 9
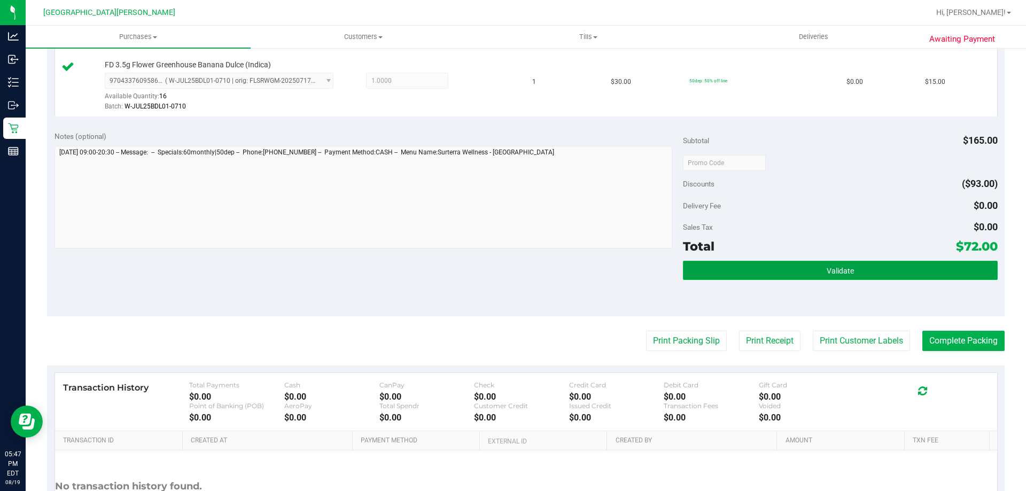
click at [881, 275] on button "Validate" at bounding box center [840, 270] width 314 height 19
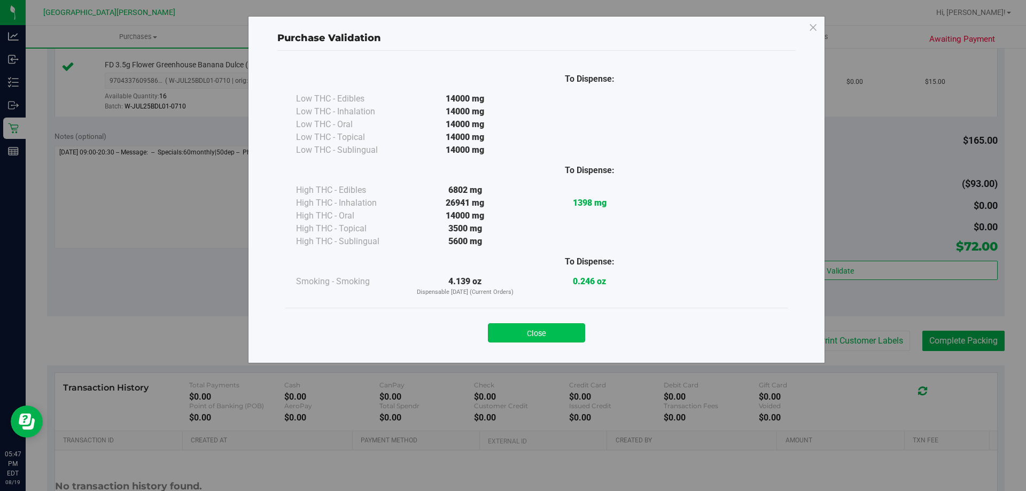
click at [565, 341] on button "Close" at bounding box center [536, 332] width 97 height 19
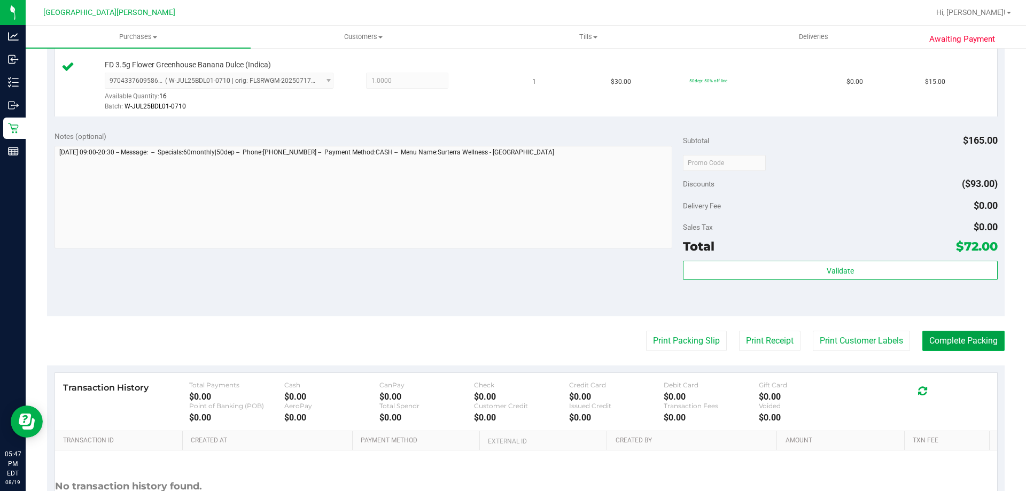
click at [956, 345] on button "Complete Packing" at bounding box center [963, 341] width 82 height 20
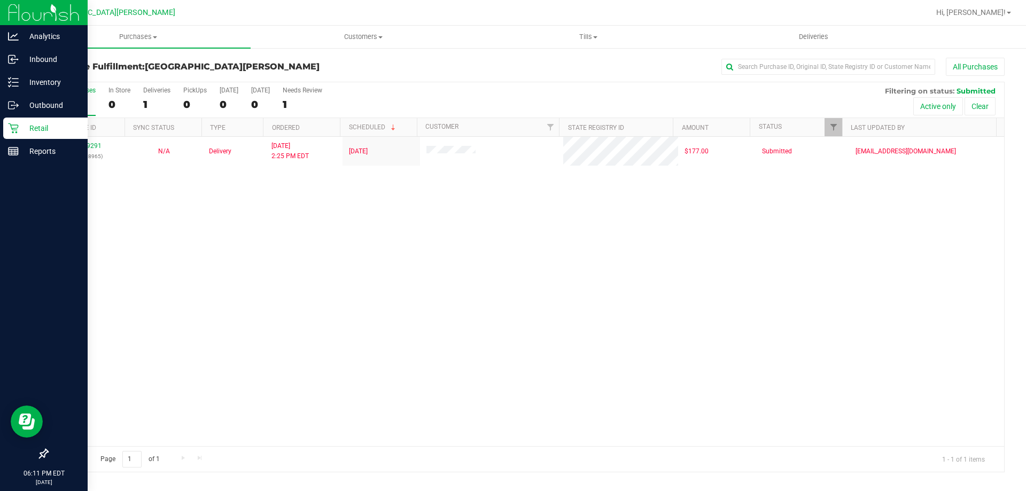
click at [45, 127] on p "Retail" at bounding box center [51, 128] width 64 height 13
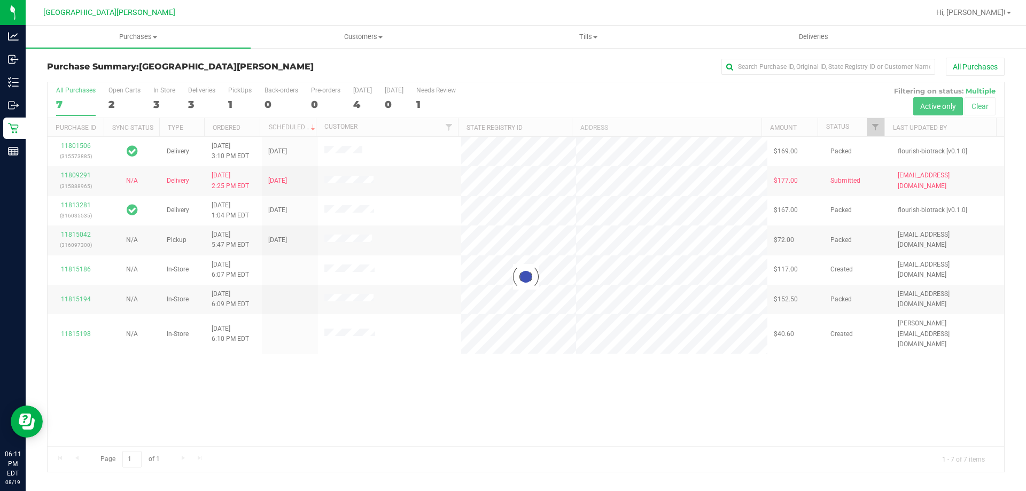
click at [111, 104] on div "2" at bounding box center [124, 104] width 32 height 12
click at [0, 0] on input "Open Carts 2" at bounding box center [0, 0] width 0 height 0
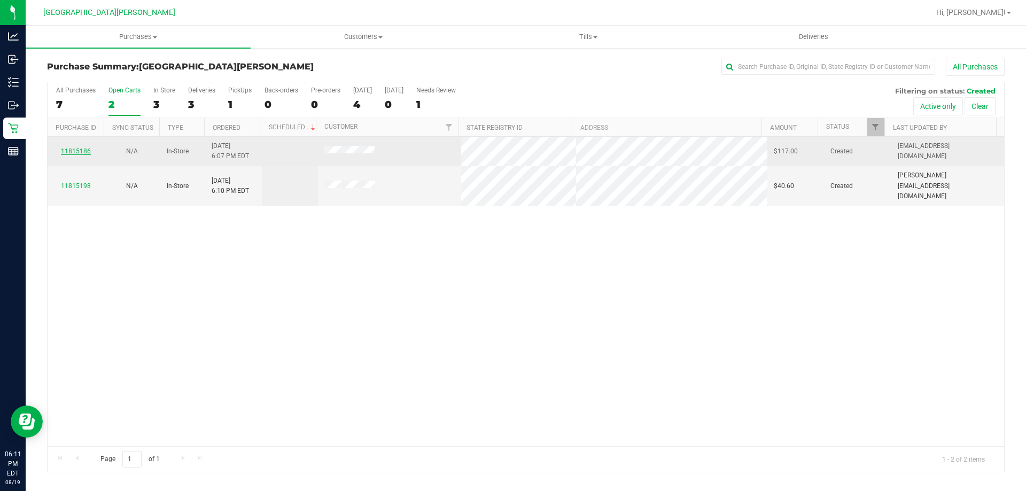
click at [80, 152] on link "11815186" at bounding box center [76, 150] width 30 height 7
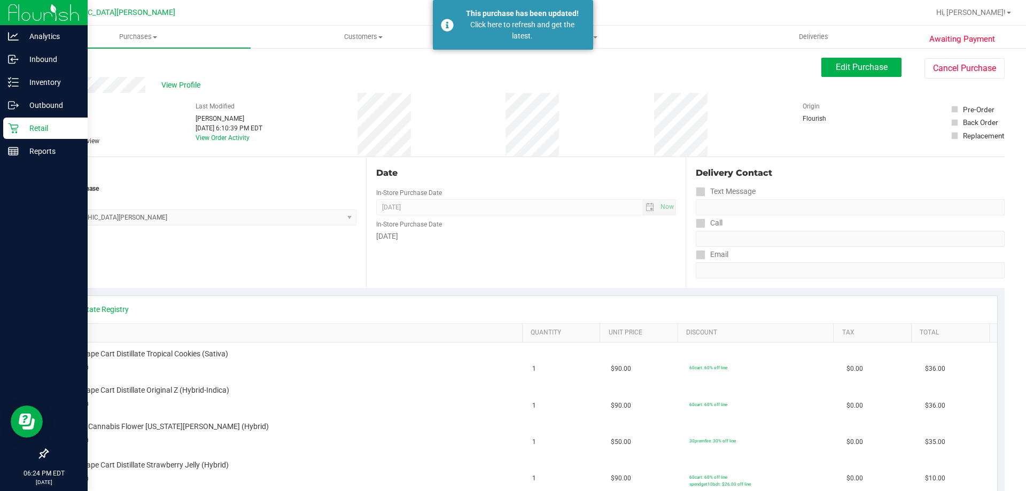
click at [50, 121] on div "Retail" at bounding box center [45, 128] width 84 height 21
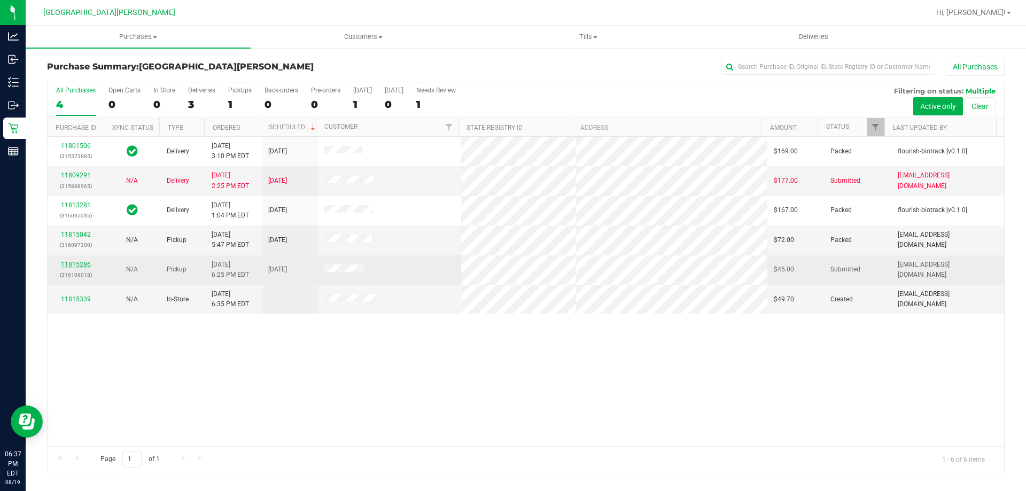
click at [67, 265] on link "11815286" at bounding box center [76, 264] width 30 height 7
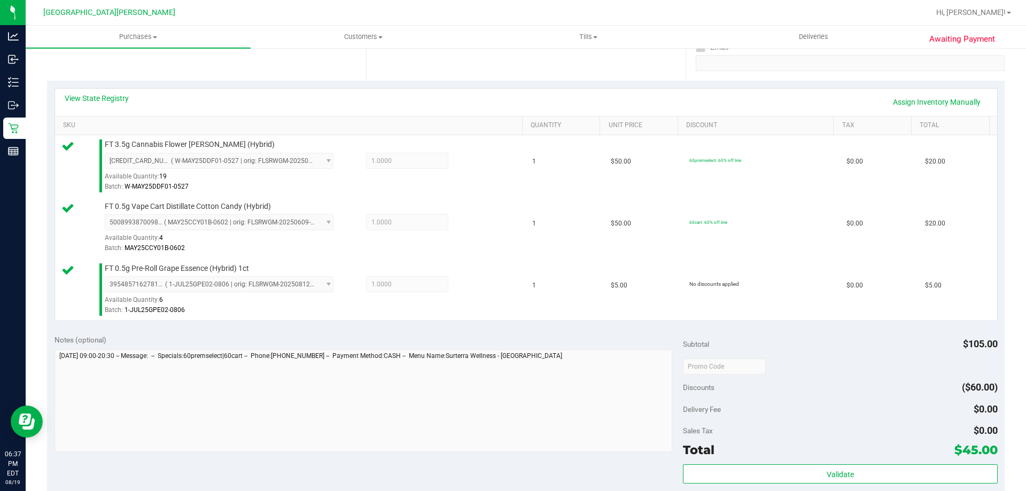
scroll to position [374, 0]
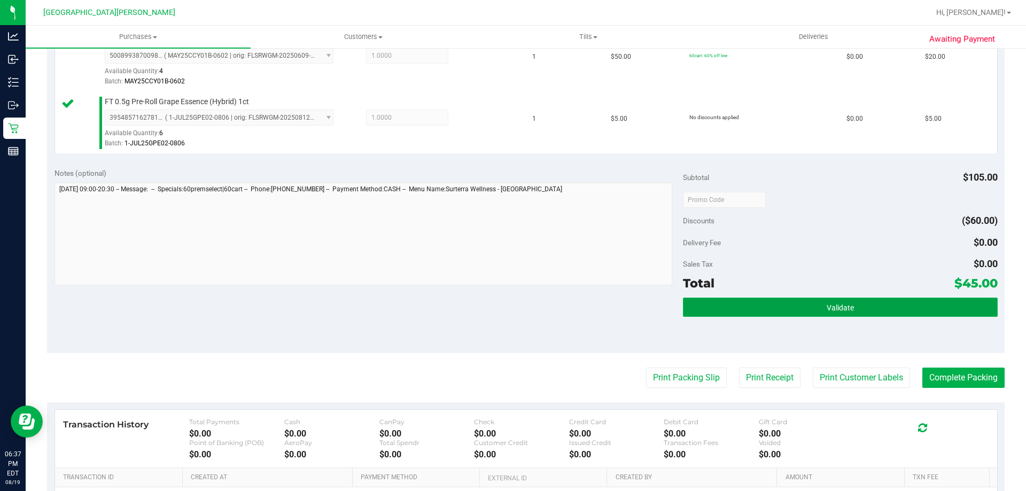
click at [864, 302] on button "Validate" at bounding box center [840, 307] width 314 height 19
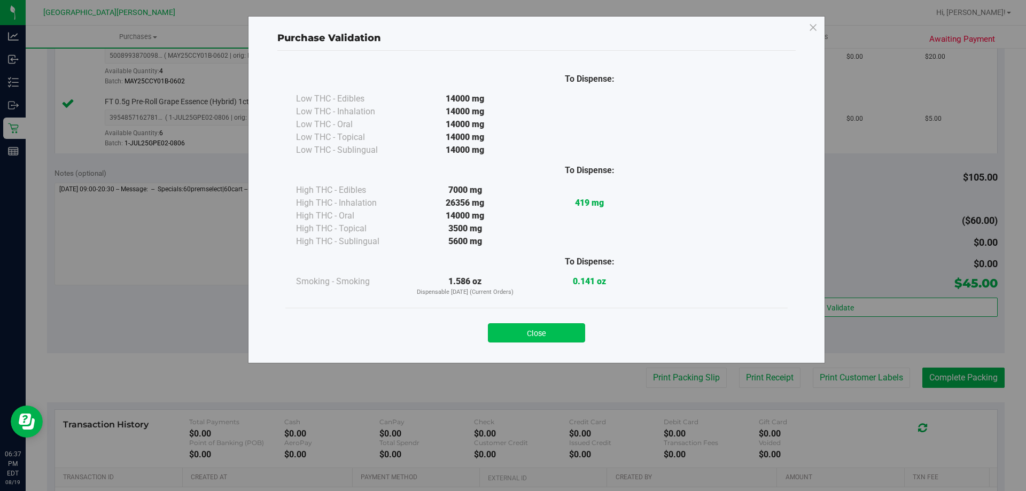
click at [527, 331] on button "Close" at bounding box center [536, 332] width 97 height 19
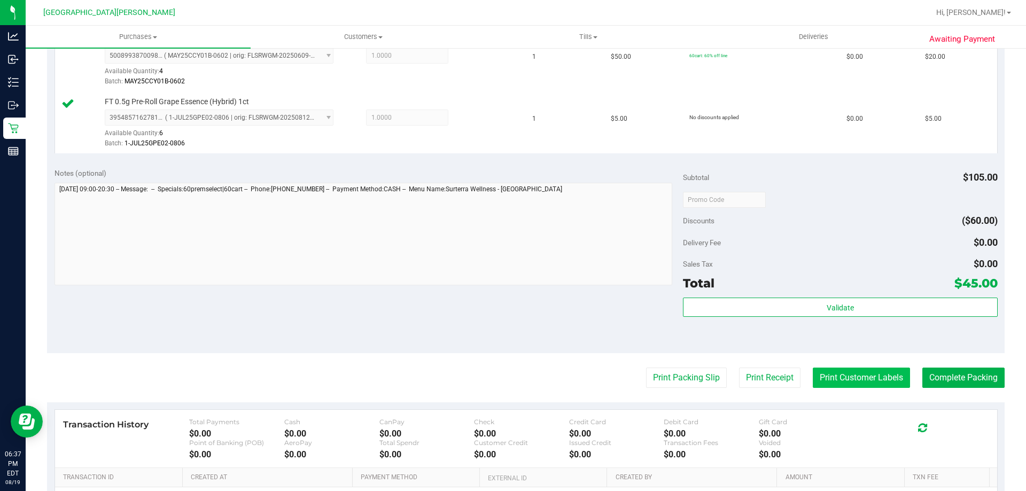
click at [859, 377] on button "Print Customer Labels" at bounding box center [860, 378] width 97 height 20
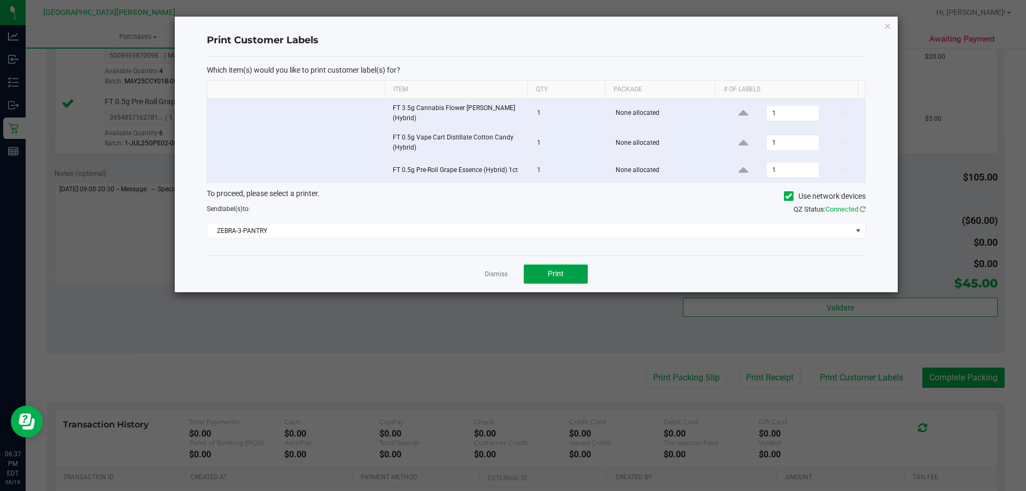
click at [561, 280] on button "Print" at bounding box center [555, 273] width 64 height 19
click at [490, 275] on link "Dismiss" at bounding box center [495, 274] width 23 height 9
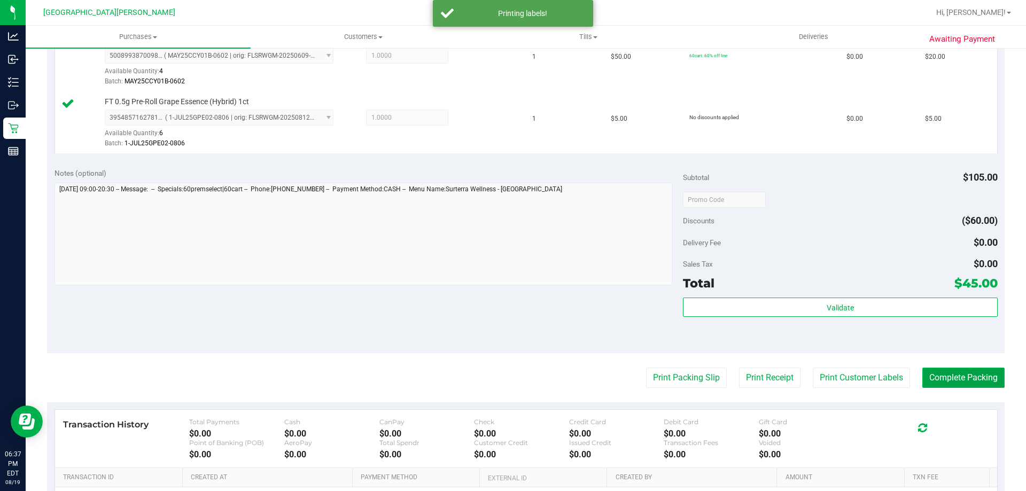
click at [957, 379] on button "Complete Packing" at bounding box center [963, 378] width 82 height 20
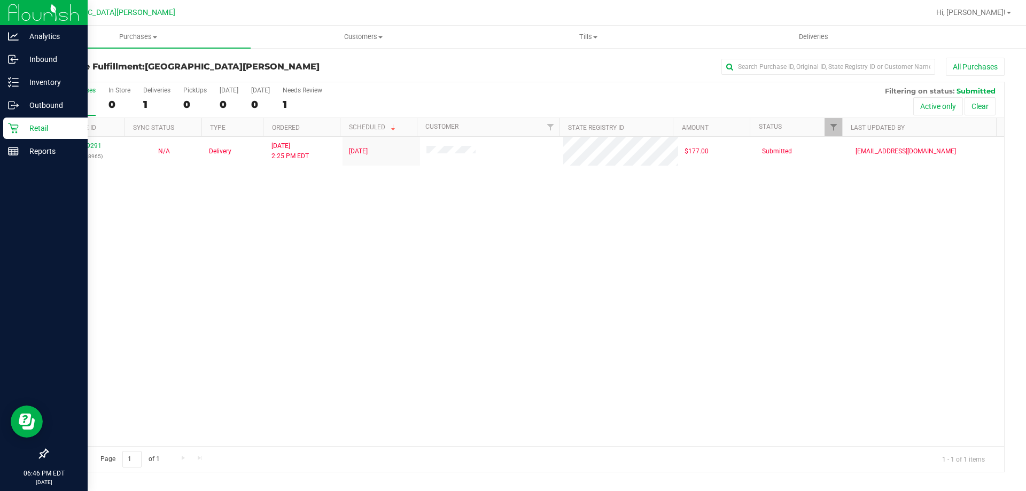
click at [14, 129] on icon at bounding box center [13, 128] width 11 height 11
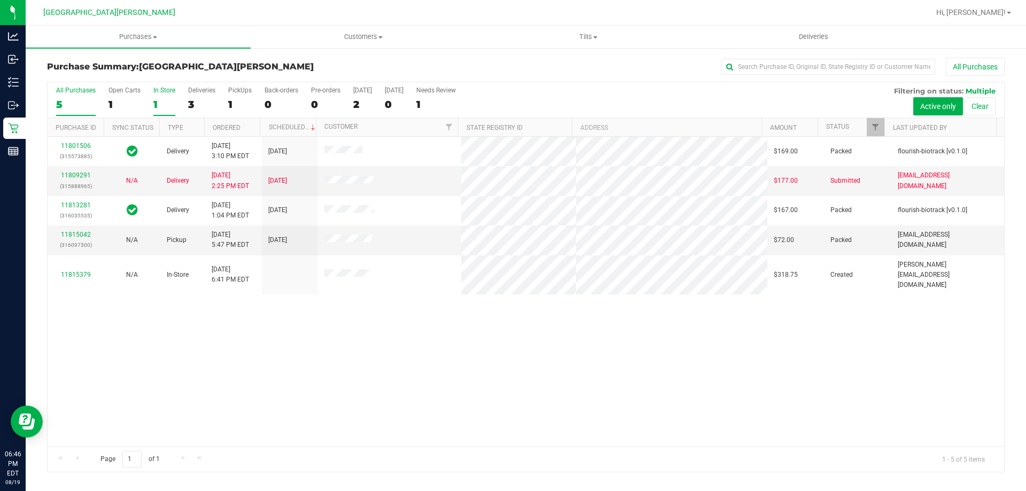
click at [167, 89] on div "In Store" at bounding box center [164, 90] width 22 height 7
click at [0, 0] on input "In Store 1" at bounding box center [0, 0] width 0 height 0
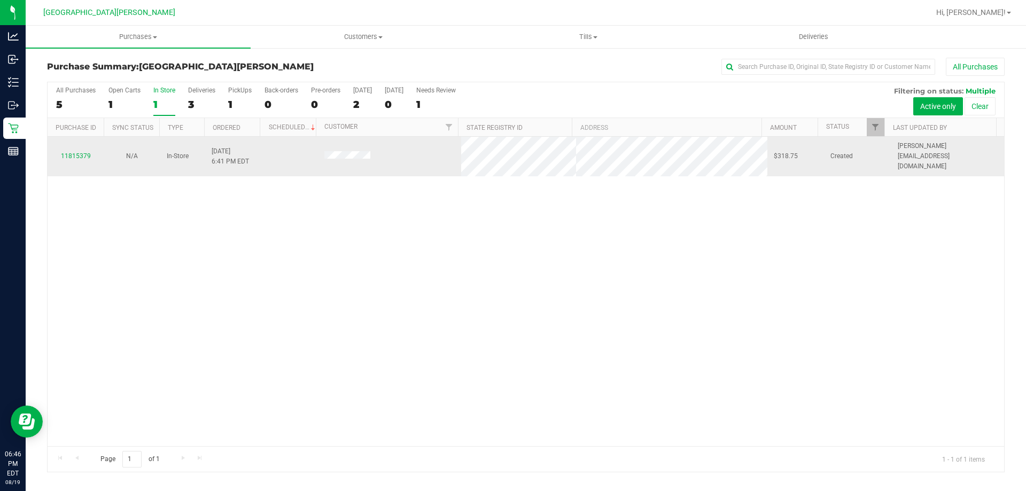
click at [74, 151] on div "11815379" at bounding box center [75, 156] width 43 height 10
click at [72, 153] on link "11815379" at bounding box center [76, 155] width 30 height 7
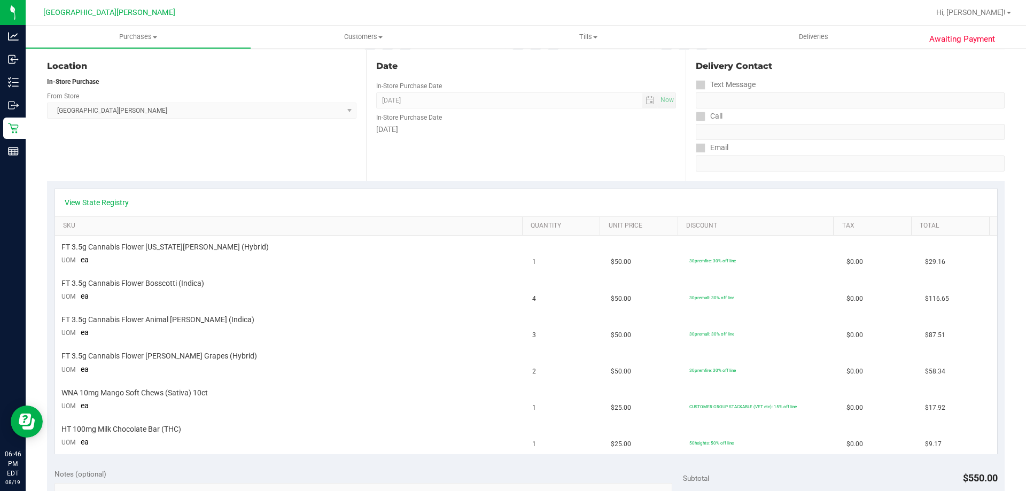
scroll to position [214, 0]
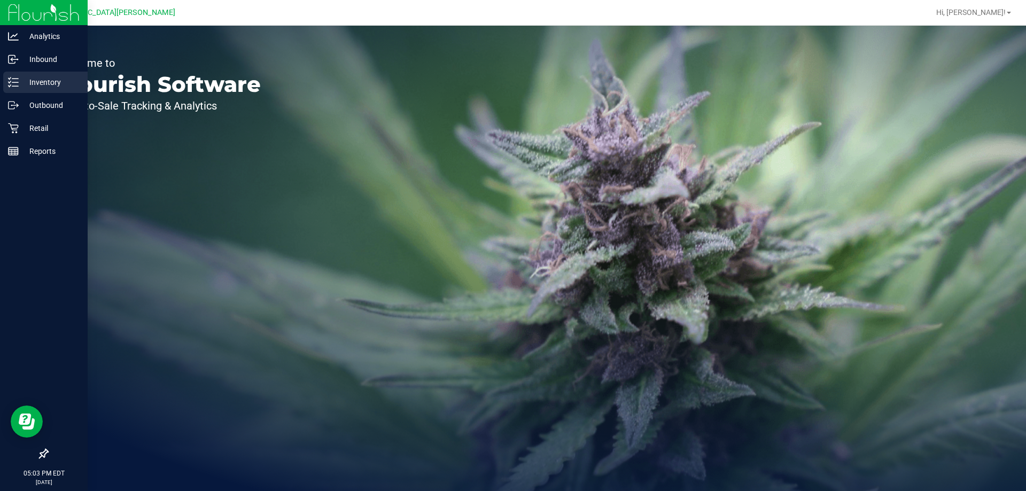
click at [30, 90] on div "Inventory" at bounding box center [45, 82] width 84 height 21
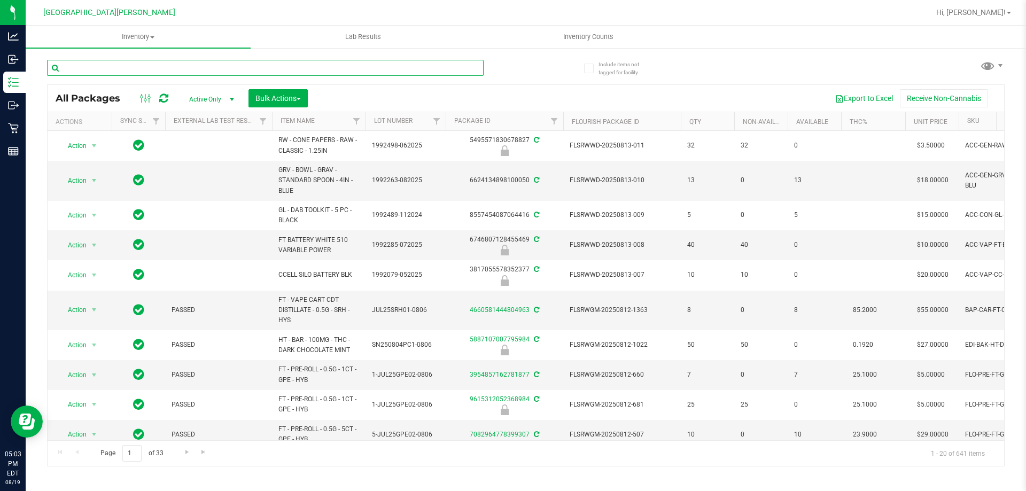
click at [161, 66] on input "text" at bounding box center [265, 68] width 436 height 16
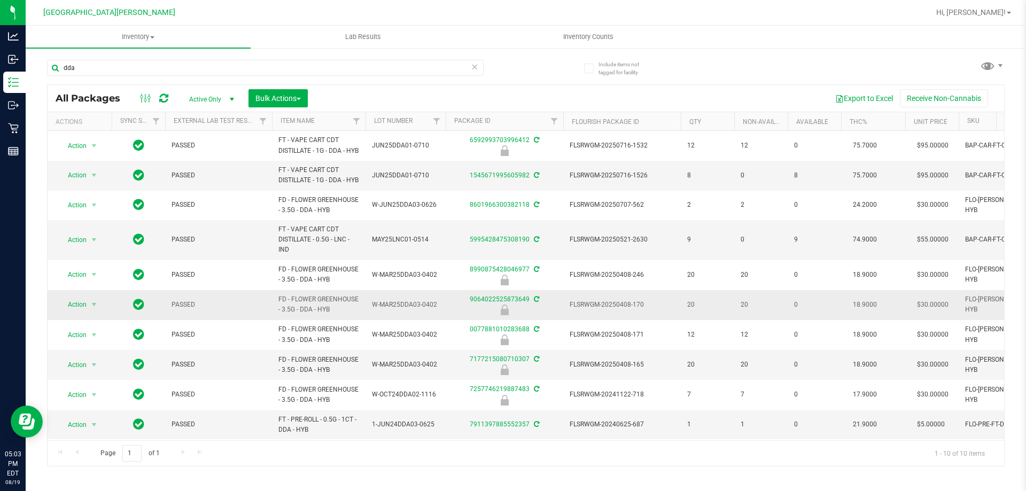
drag, startPoint x: 332, startPoint y: 330, endPoint x: 261, endPoint y: 313, distance: 72.9
click at [261, 313] on tr "Action Action Edit attributes Global inventory Locate package Package audit log…" at bounding box center [733, 305] width 1370 height 30
copy tr "FD - FLOWER GREENHOUSE - 3.5G - DDA - HYB"
click at [188, 64] on input "dda" at bounding box center [265, 68] width 436 height 16
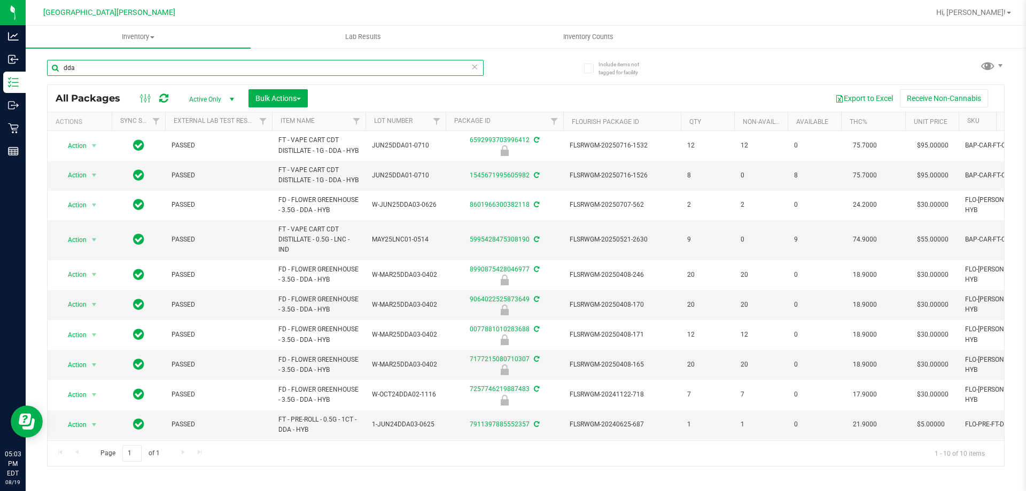
click at [189, 64] on input "dda" at bounding box center [265, 68] width 436 height 16
paste input "FD - FLOWER GREENHOUSE - 3.5G - DDA - HYB"
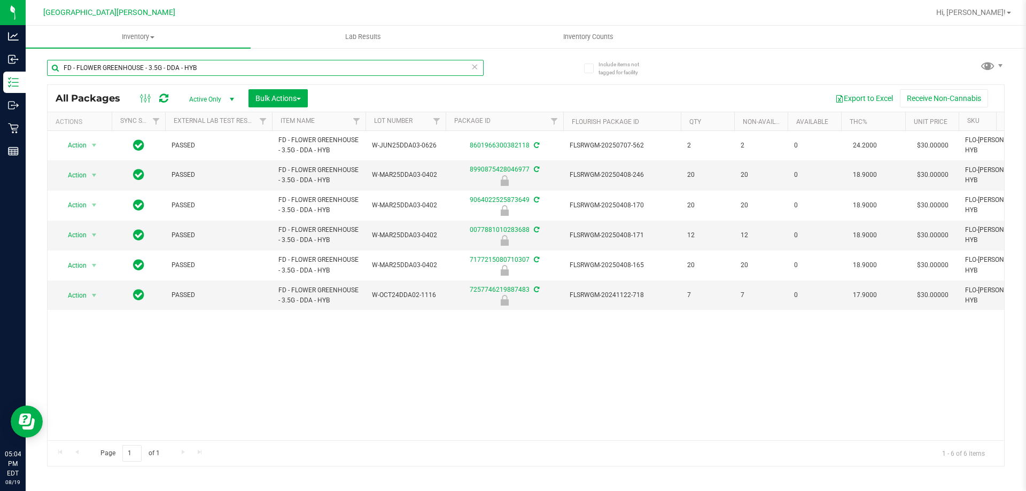
type input "FD - FLOWER GREENHOUSE - 3.5G - DDA - HYB"
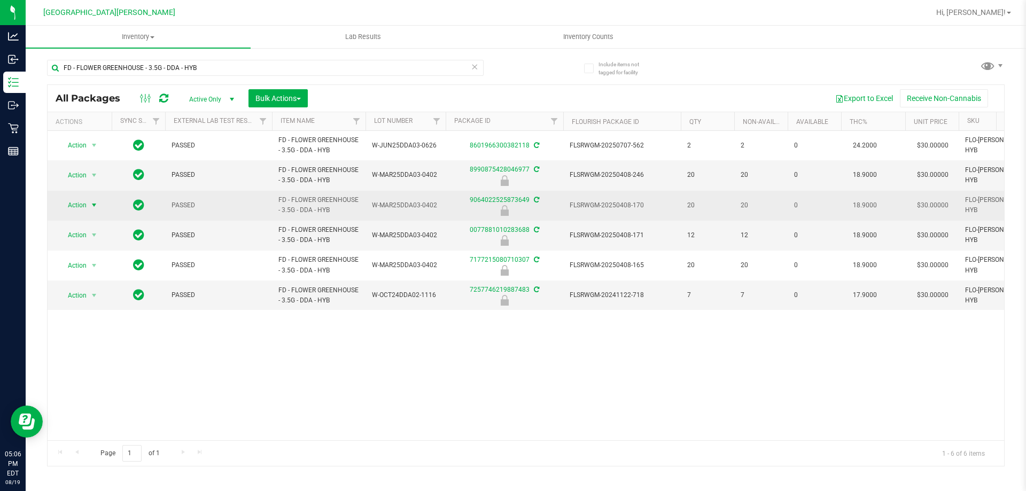
click at [72, 205] on span "Action" at bounding box center [72, 205] width 29 height 15
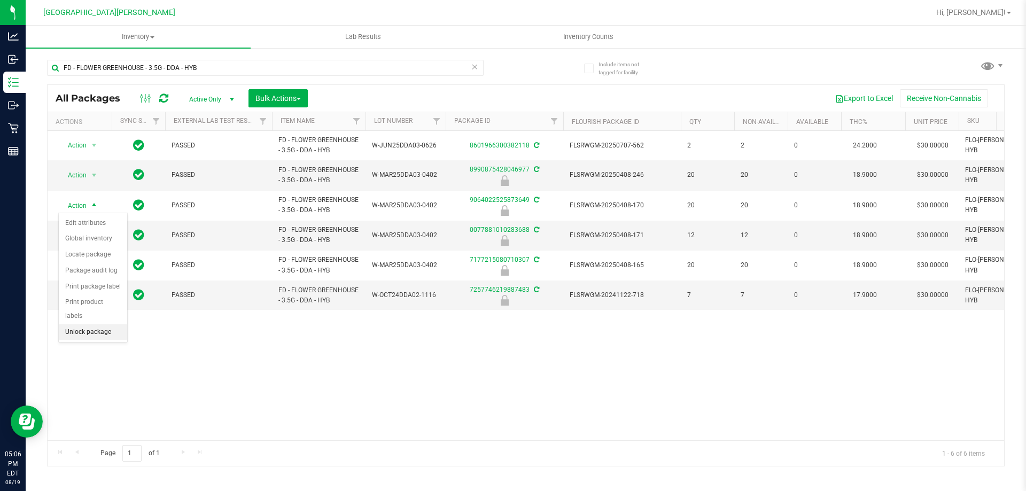
click at [81, 324] on li "Unlock package" at bounding box center [93, 332] width 68 height 16
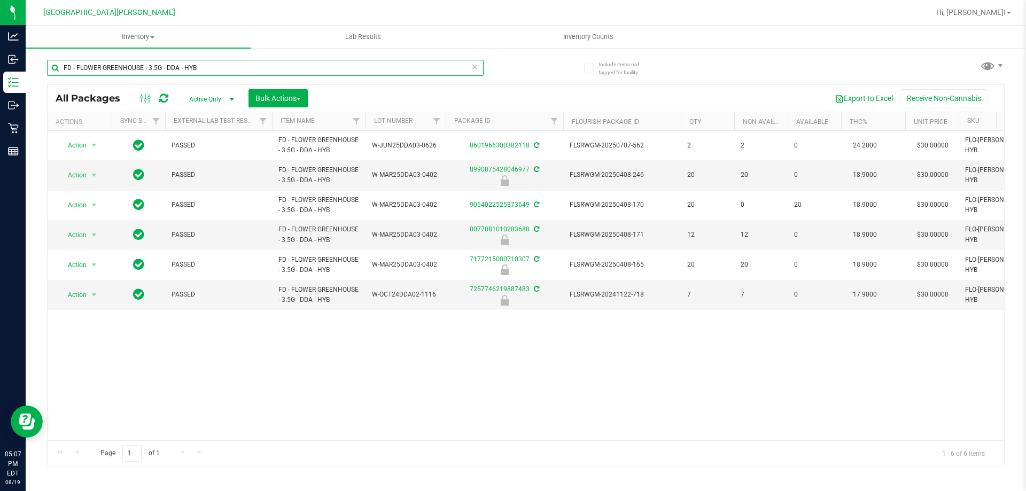
click at [213, 61] on input "FD - FLOWER GREENHOUSE - 3.5G - DDA - HYB" at bounding box center [265, 68] width 436 height 16
type input "F"
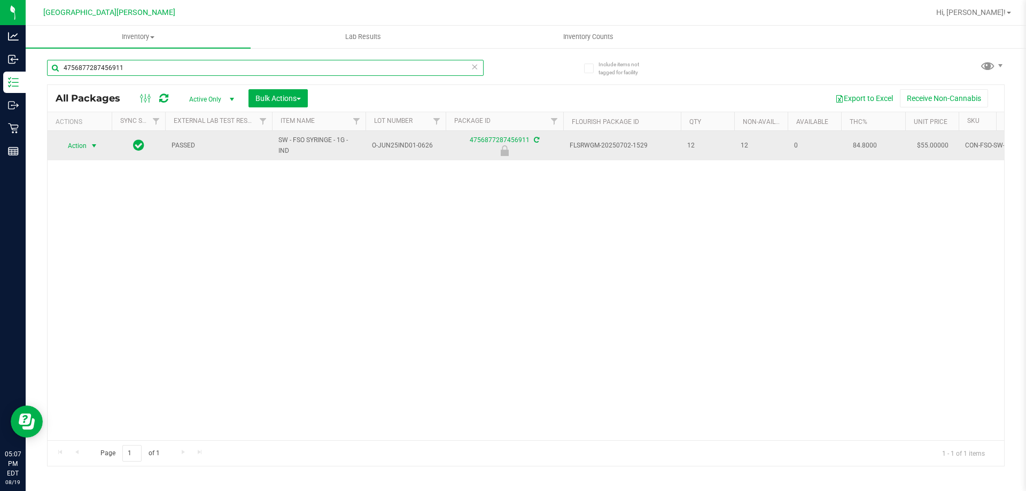
type input "4756877287456911"
click at [92, 144] on span "select" at bounding box center [94, 146] width 9 height 9
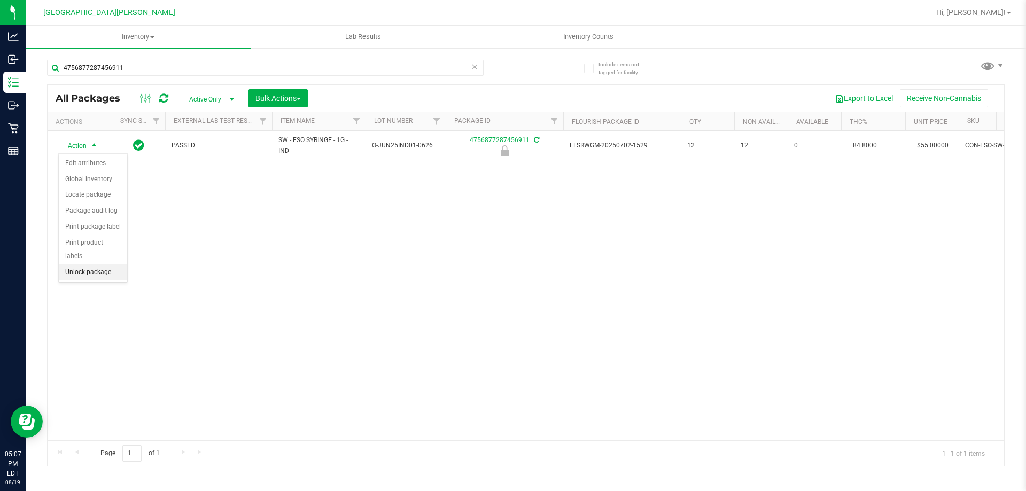
click at [90, 264] on li "Unlock package" at bounding box center [93, 272] width 68 height 16
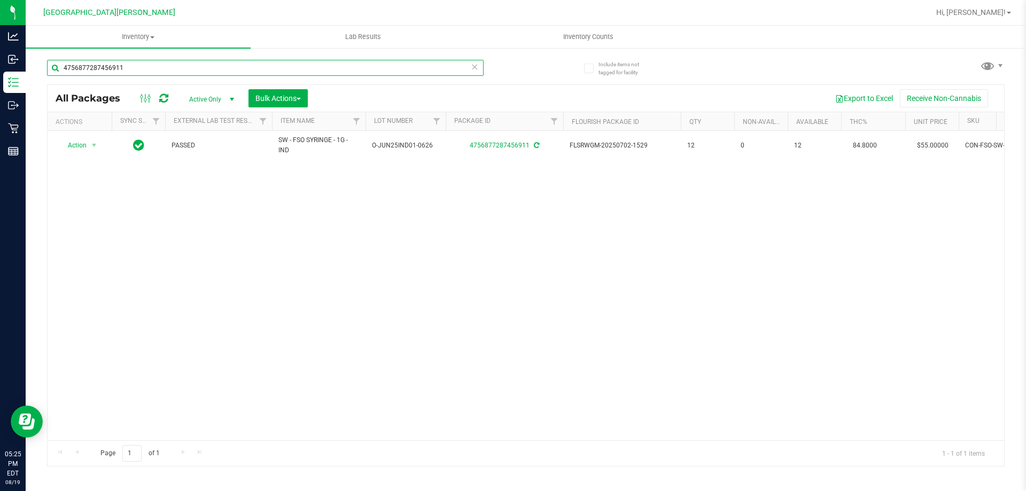
click at [134, 68] on input "4756877287456911" at bounding box center [265, 68] width 436 height 16
type input "4"
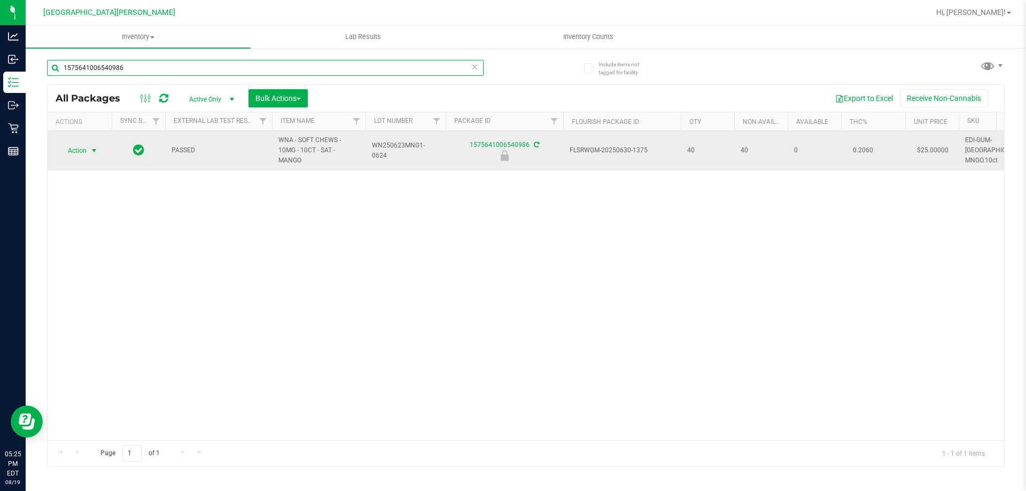
type input "1575641006540986"
click at [92, 146] on span "select" at bounding box center [94, 150] width 9 height 9
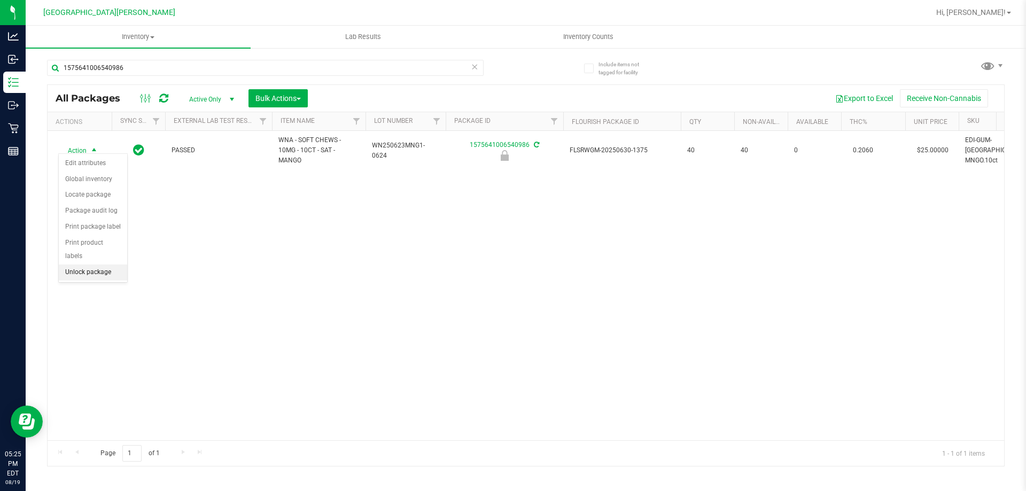
click at [104, 264] on li "Unlock package" at bounding box center [93, 272] width 68 height 16
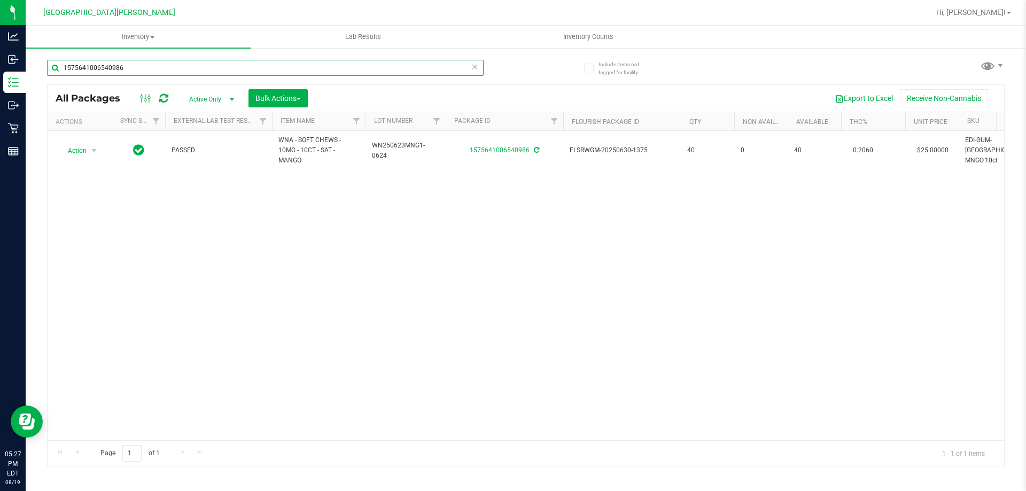
click at [174, 67] on input "1575641006540986" at bounding box center [265, 68] width 436 height 16
type input "1"
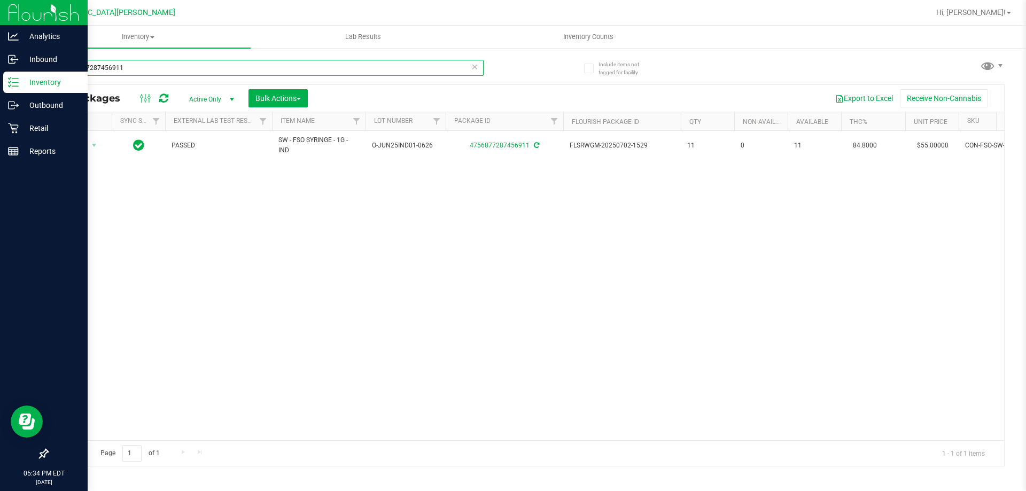
type input "4756877287456911"
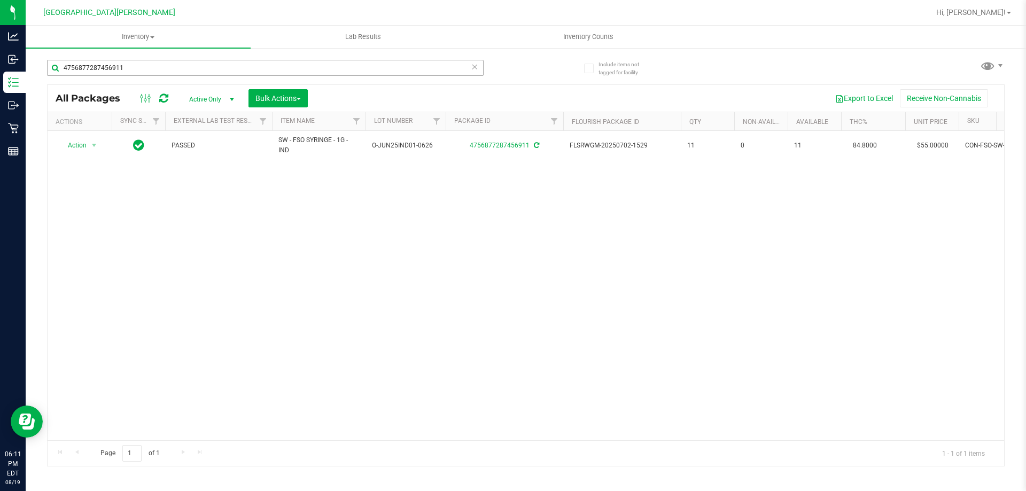
click at [152, 69] on input "4756877287456911" at bounding box center [265, 68] width 436 height 16
type input "grz"
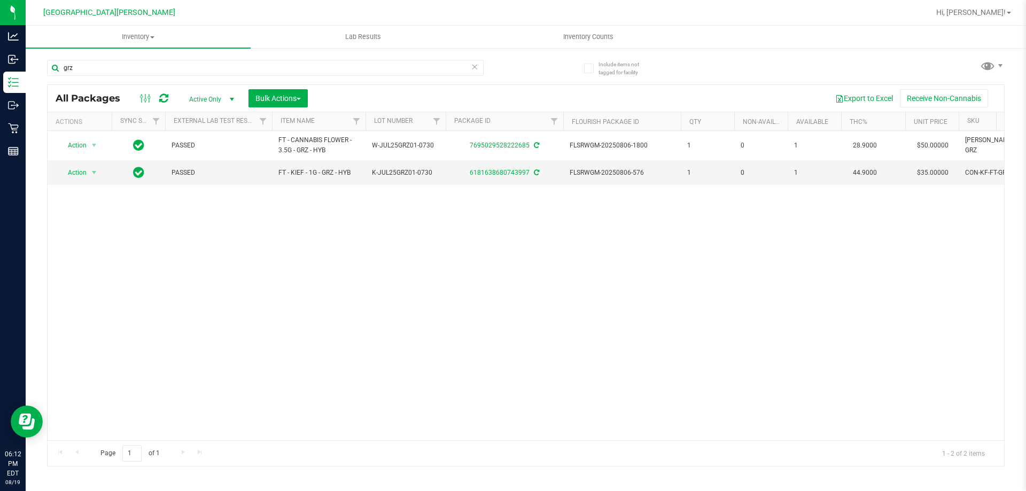
click at [476, 66] on icon at bounding box center [474, 66] width 7 height 13
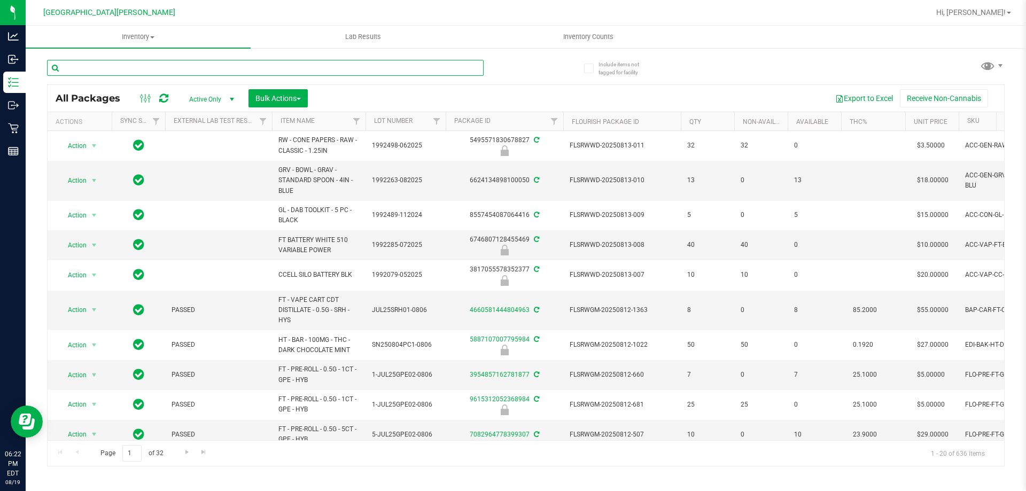
click at [73, 67] on input "text" at bounding box center [265, 68] width 436 height 16
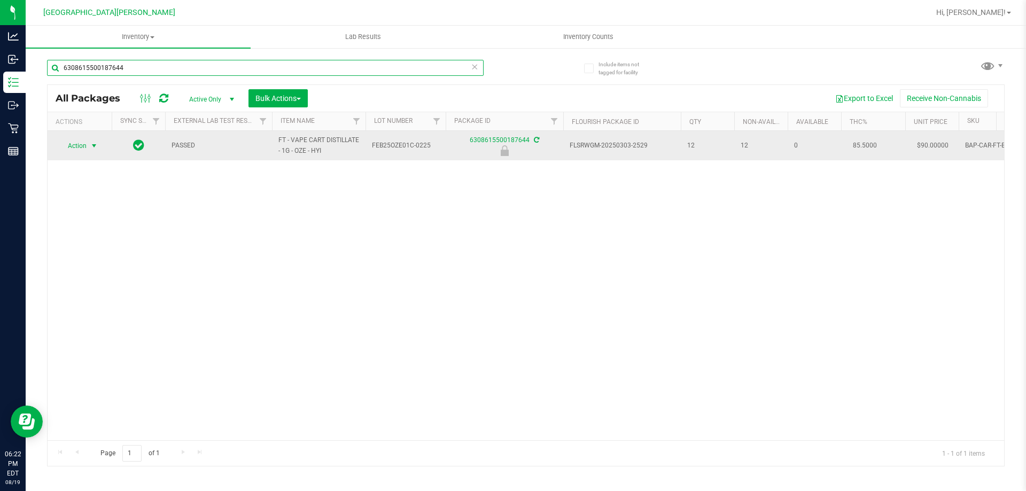
type input "6308615500187644"
click at [93, 146] on span "select" at bounding box center [94, 146] width 9 height 9
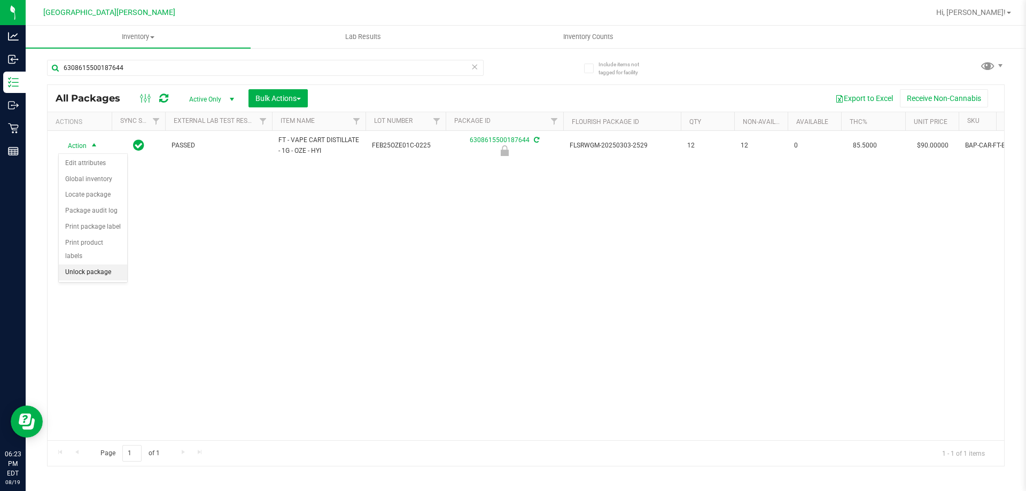
click at [87, 264] on li "Unlock package" at bounding box center [93, 272] width 68 height 16
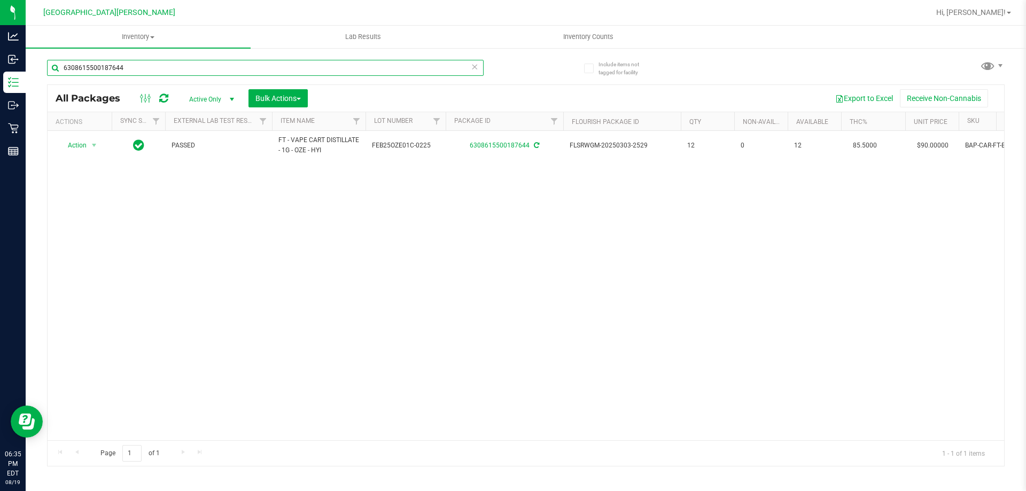
click at [136, 64] on input "6308615500187644" at bounding box center [265, 68] width 436 height 16
type input "6"
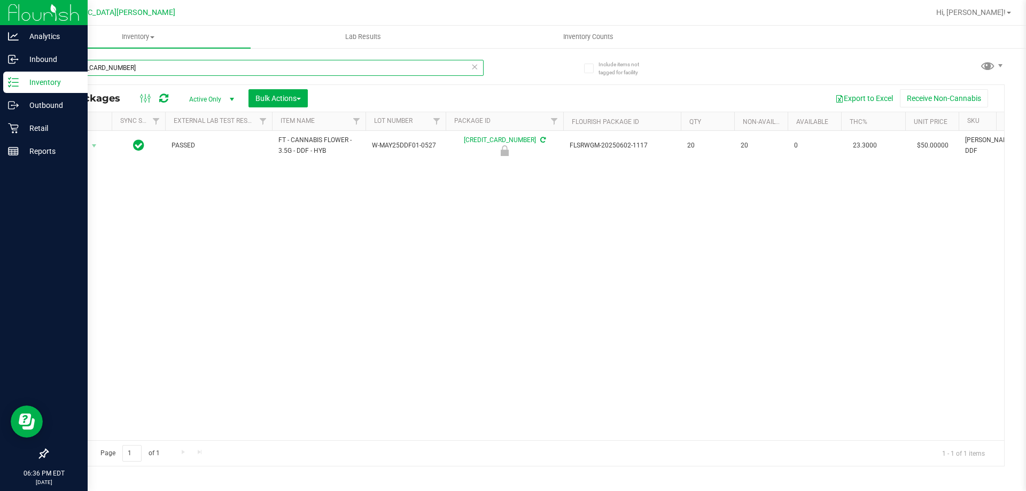
type input "[CREDIT_CARD_NUMBER]"
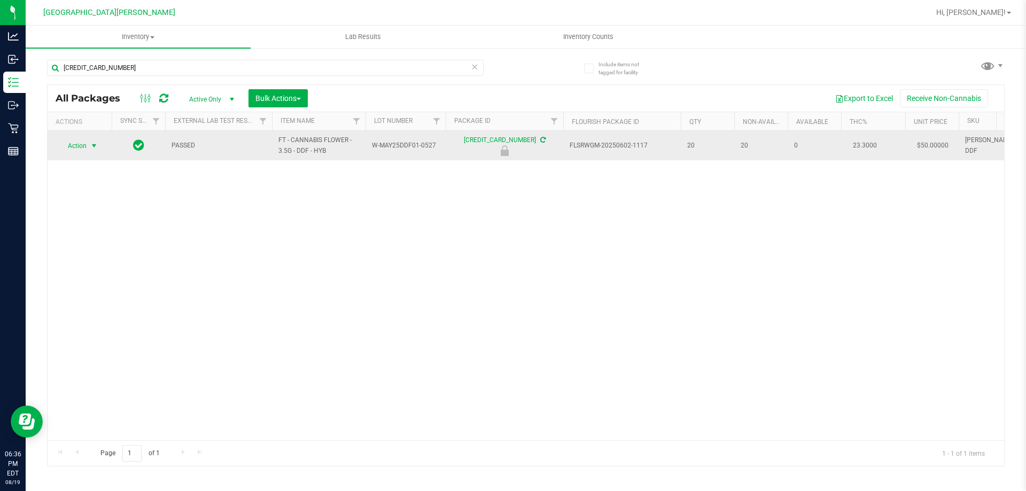
click at [81, 144] on span "Action" at bounding box center [72, 145] width 29 height 15
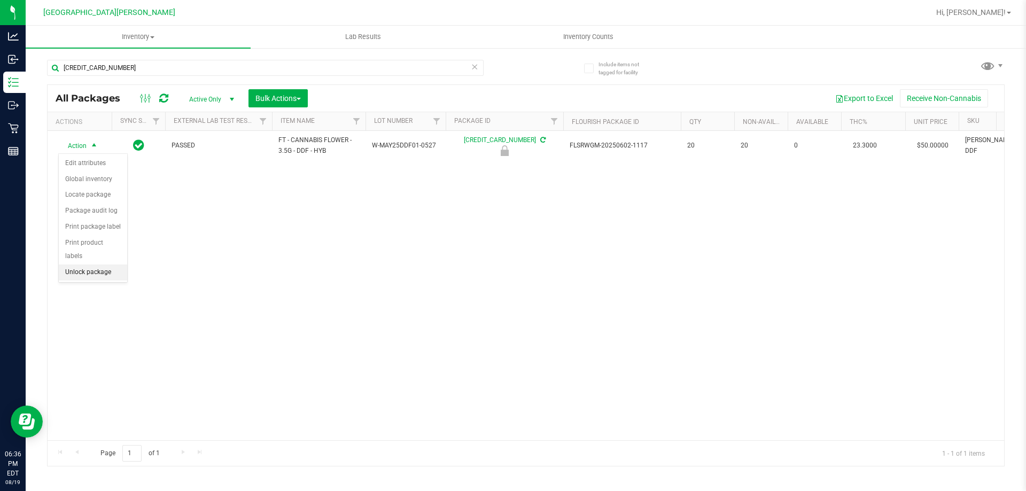
click at [99, 264] on li "Unlock package" at bounding box center [93, 272] width 68 height 16
